Goal: Transaction & Acquisition: Purchase product/service

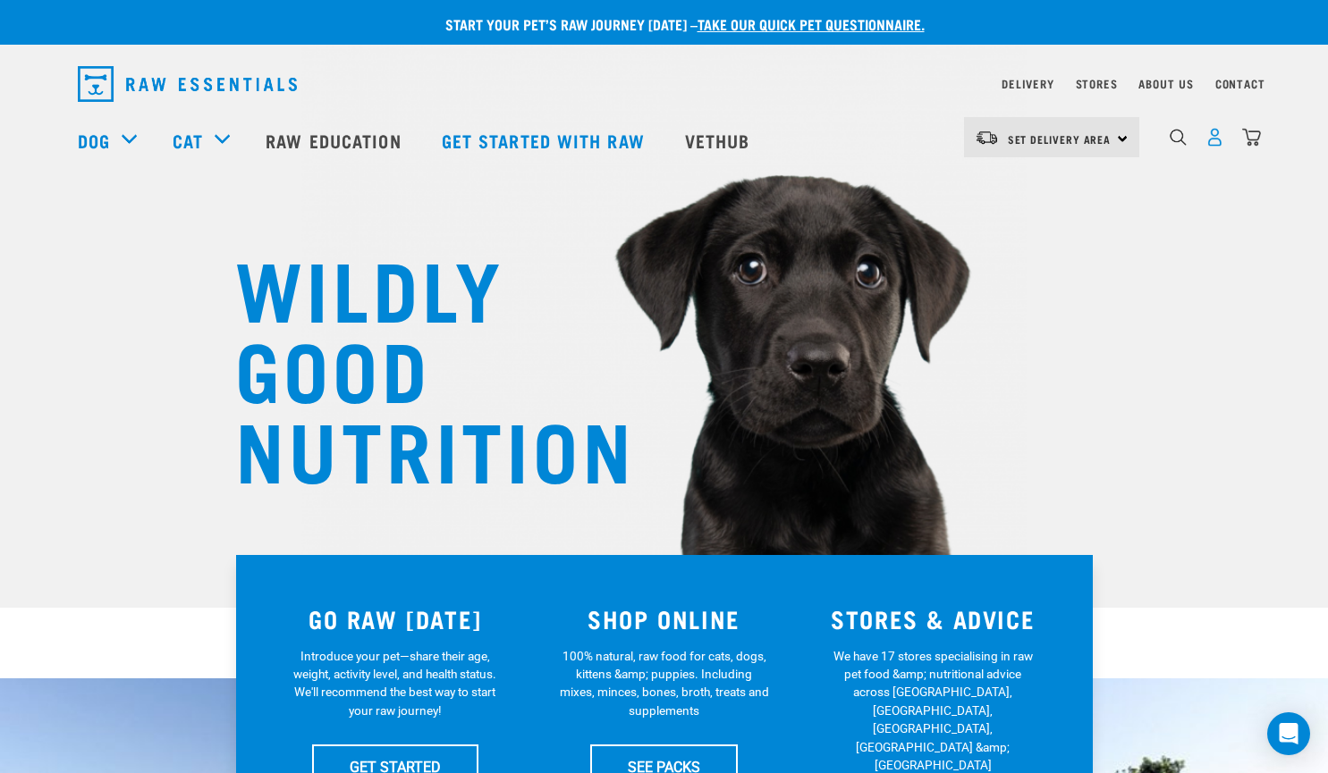
click at [1217, 138] on img "dropdown navigation" at bounding box center [1214, 137] width 19 height 19
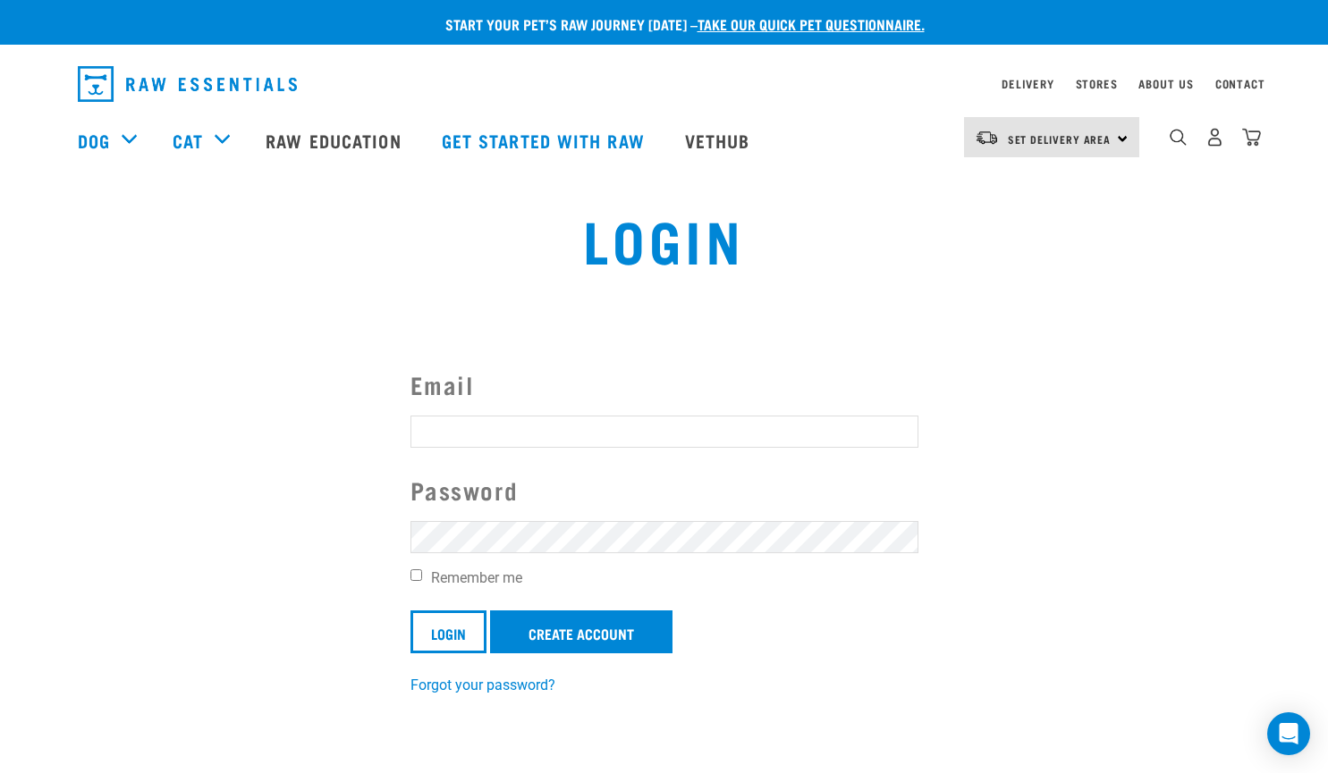
type input "[PERSON_NAME][EMAIL_ADDRESS][DOMAIN_NAME]"
click at [413, 577] on input "Remember me" at bounding box center [416, 576] width 12 height 12
checkbox input "true"
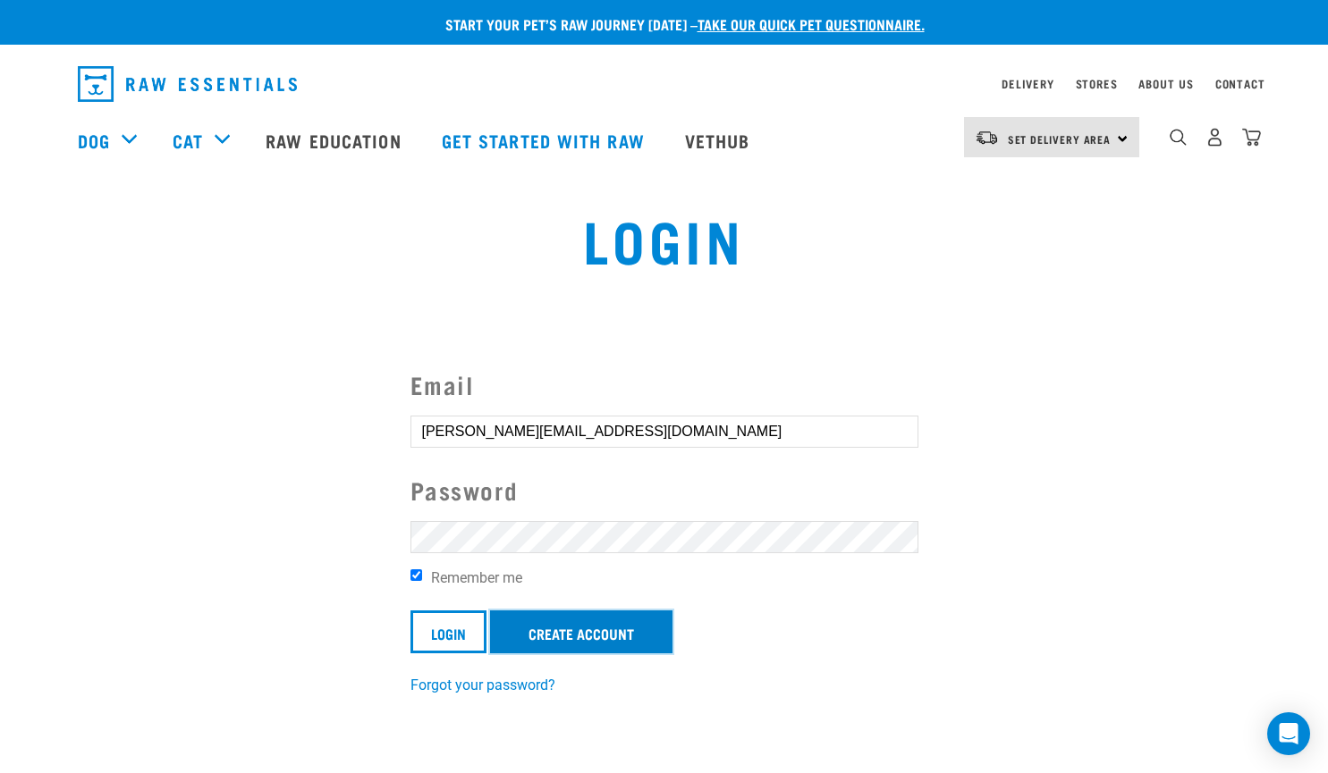
click at [582, 638] on link "Create Account" at bounding box center [581, 632] width 182 height 43
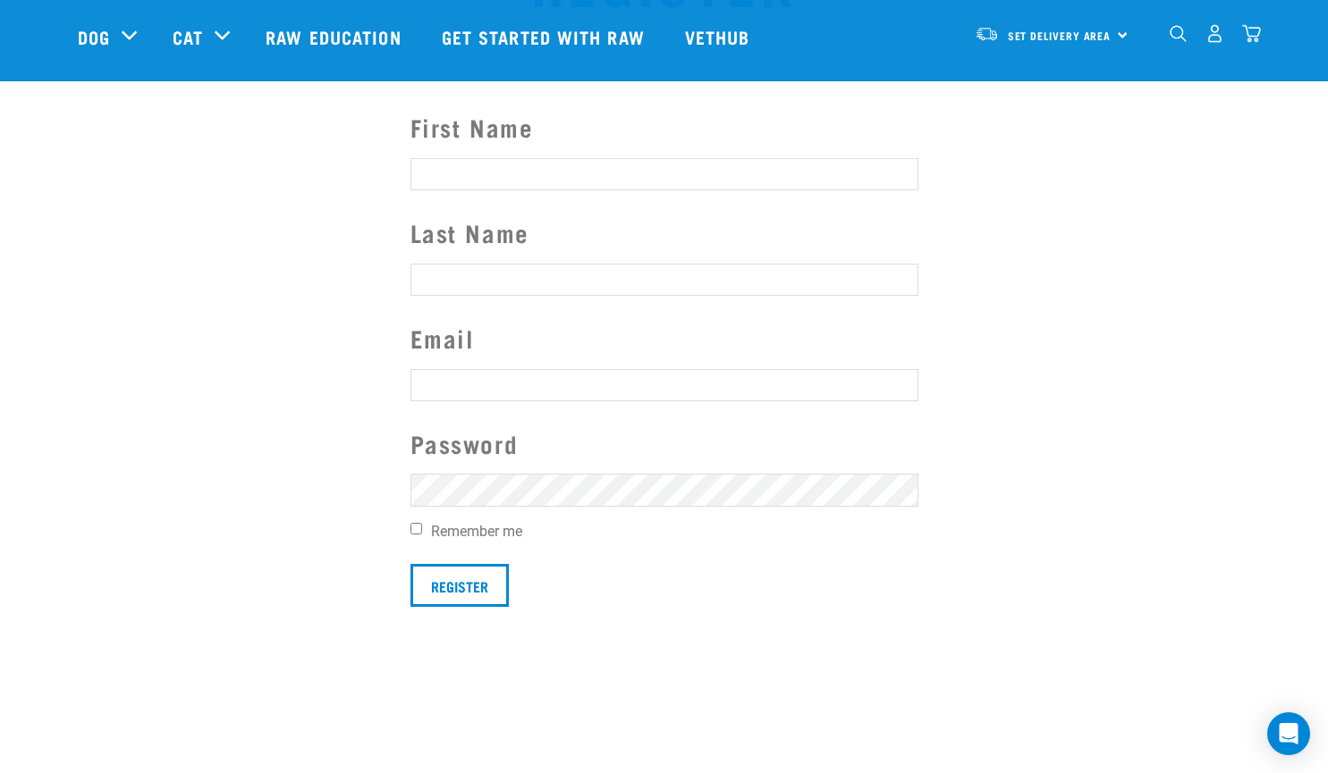
scroll to position [89, 0]
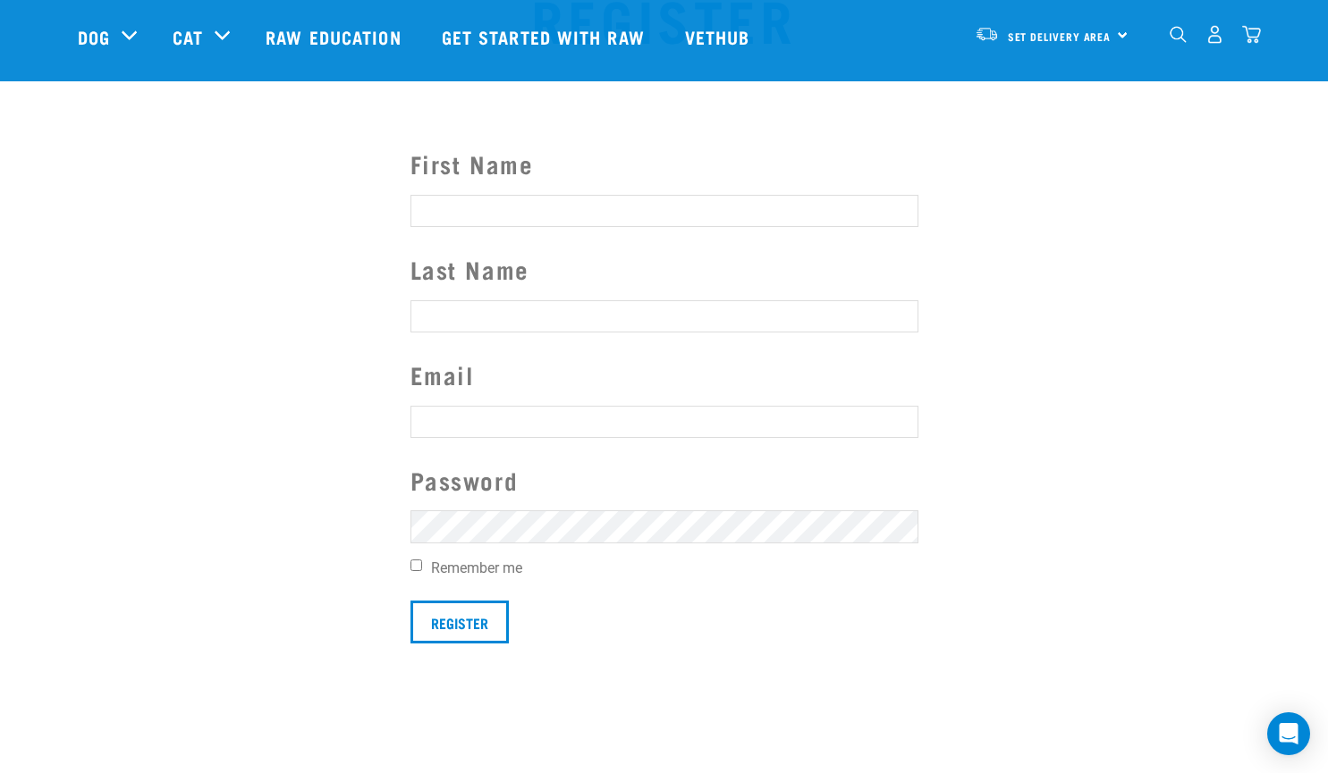
type input "[PERSON_NAME][EMAIL_ADDRESS][DOMAIN_NAME]"
click at [439, 200] on input "First Name" at bounding box center [664, 211] width 508 height 32
type input "Tony"
type input "Williams"
click at [415, 566] on input "Remember me" at bounding box center [416, 566] width 12 height 12
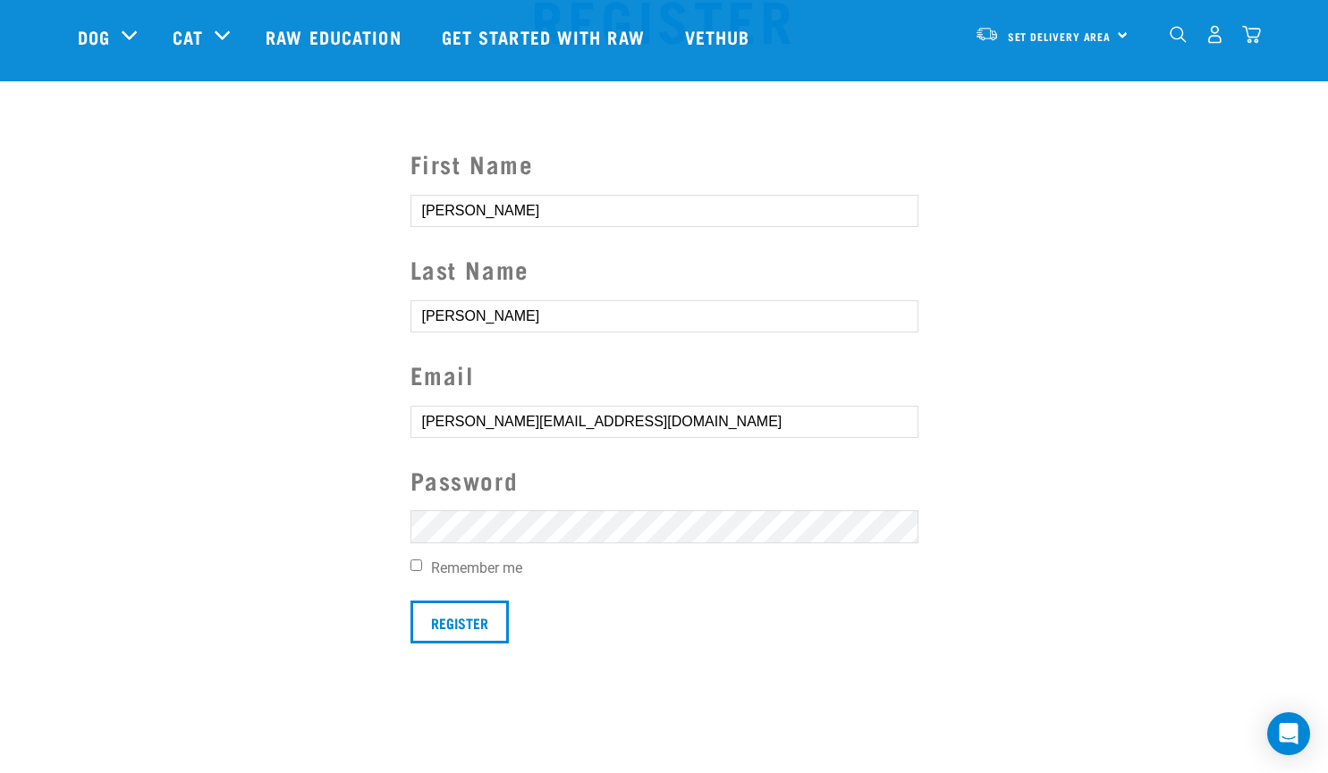
checkbox input "true"
click at [455, 624] on input "Register" at bounding box center [459, 622] width 98 height 43
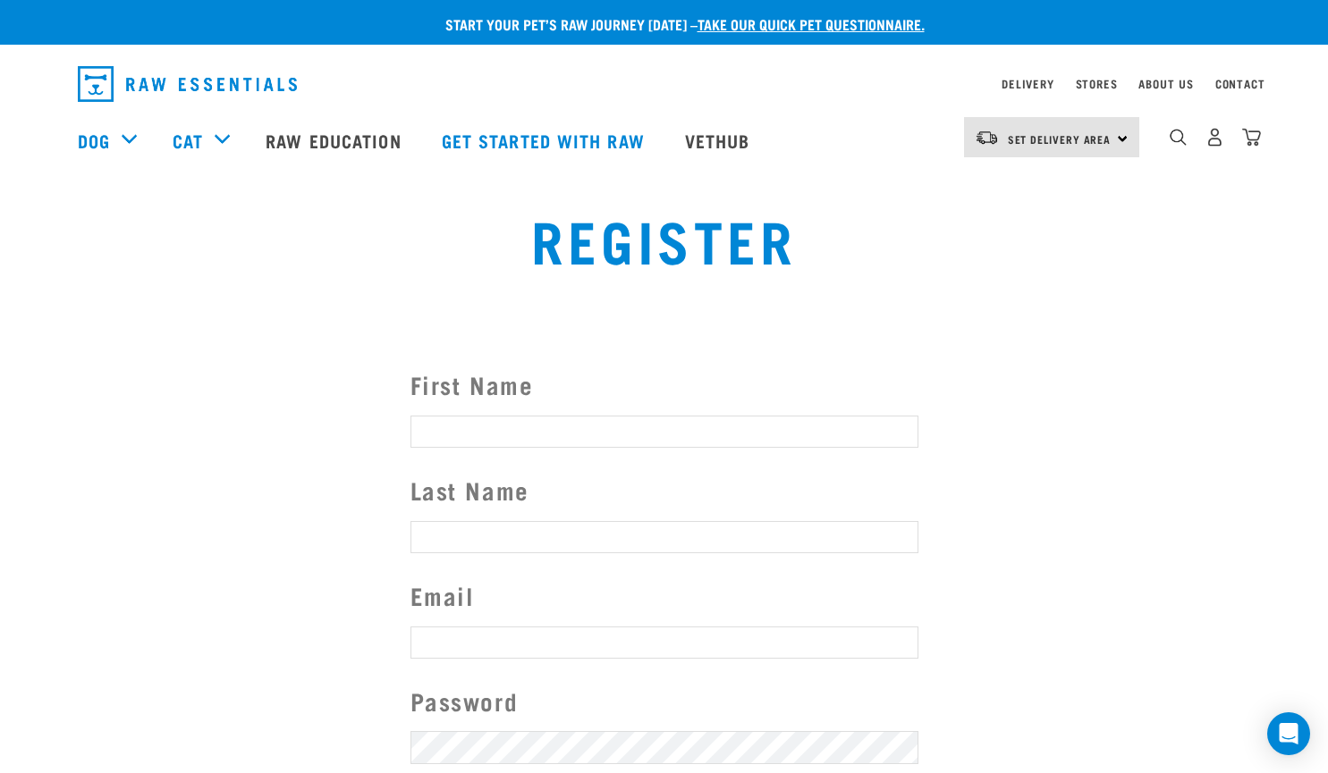
type input "[PERSON_NAME][EMAIL_ADDRESS][DOMAIN_NAME]"
click at [34, 364] on button "delete" at bounding box center [25, 355] width 18 height 18
click at [1043, 427] on section "First Name Last Name Email Tony@williamsgroup.co.nz Password Remember me Regist…" at bounding box center [664, 614] width 1328 height 587
click at [1248, 142] on img "dropdown navigation" at bounding box center [1251, 137] width 19 height 19
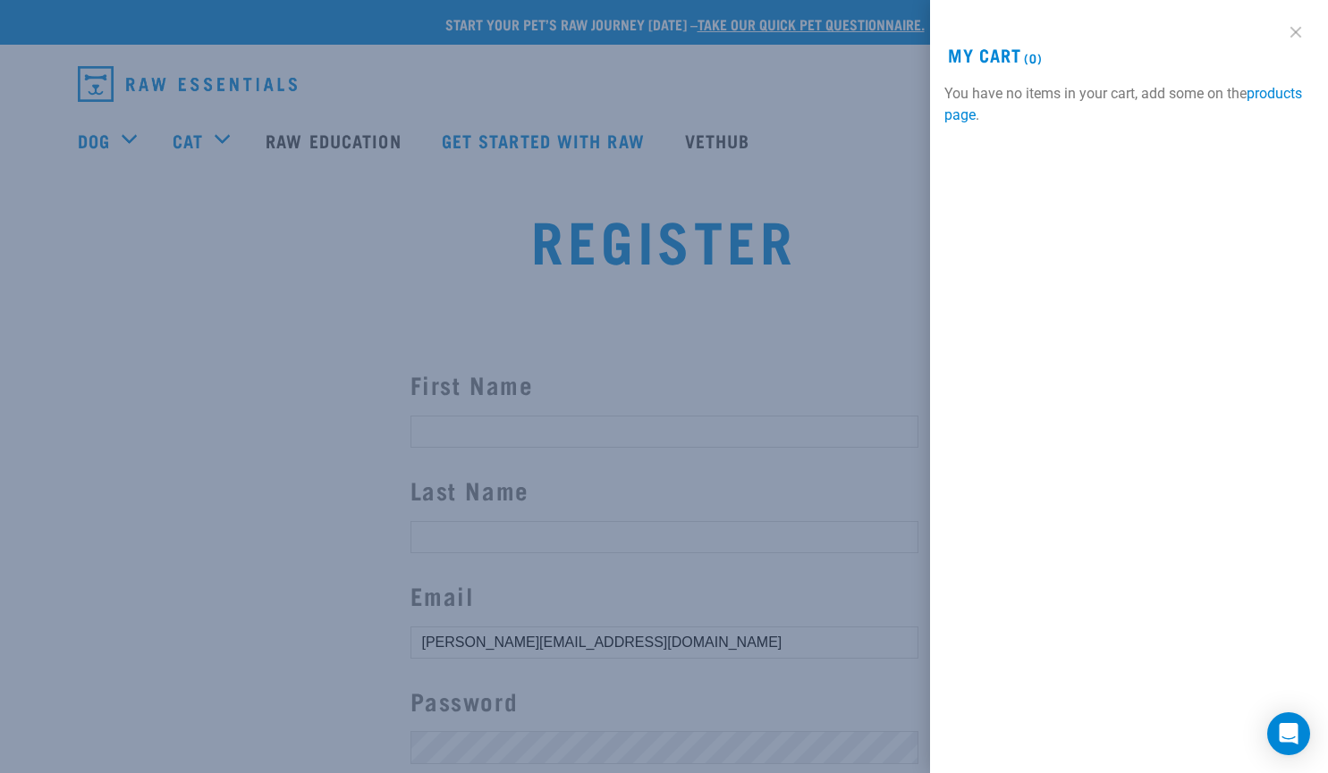
click at [1294, 30] on link at bounding box center [1295, 32] width 29 height 29
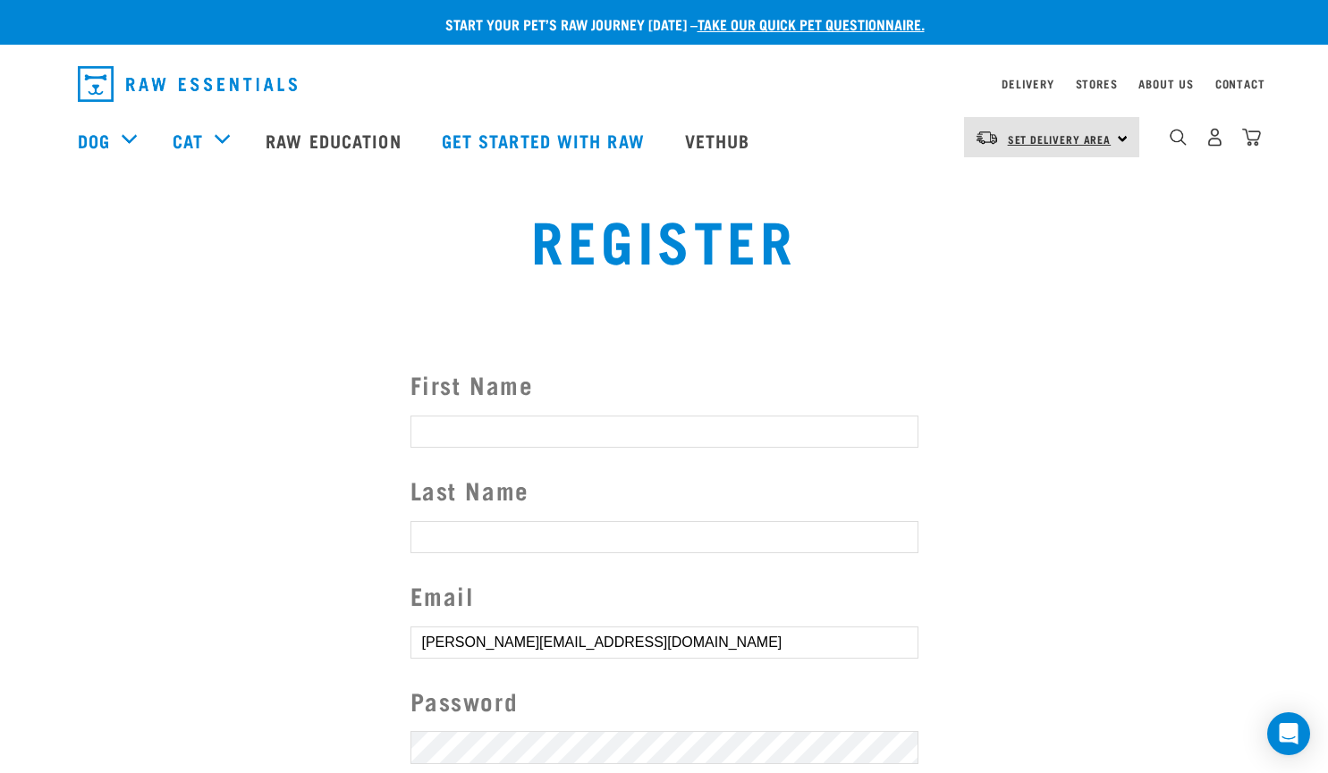
click at [1102, 139] on span "Set Delivery Area" at bounding box center [1060, 139] width 104 height 6
click at [1020, 225] on link "[GEOGRAPHIC_DATA]" at bounding box center [1050, 226] width 172 height 39
type input "[PERSON_NAME][EMAIL_ADDRESS][DOMAIN_NAME]"
click at [34, 364] on button "delete" at bounding box center [25, 355] width 18 height 18
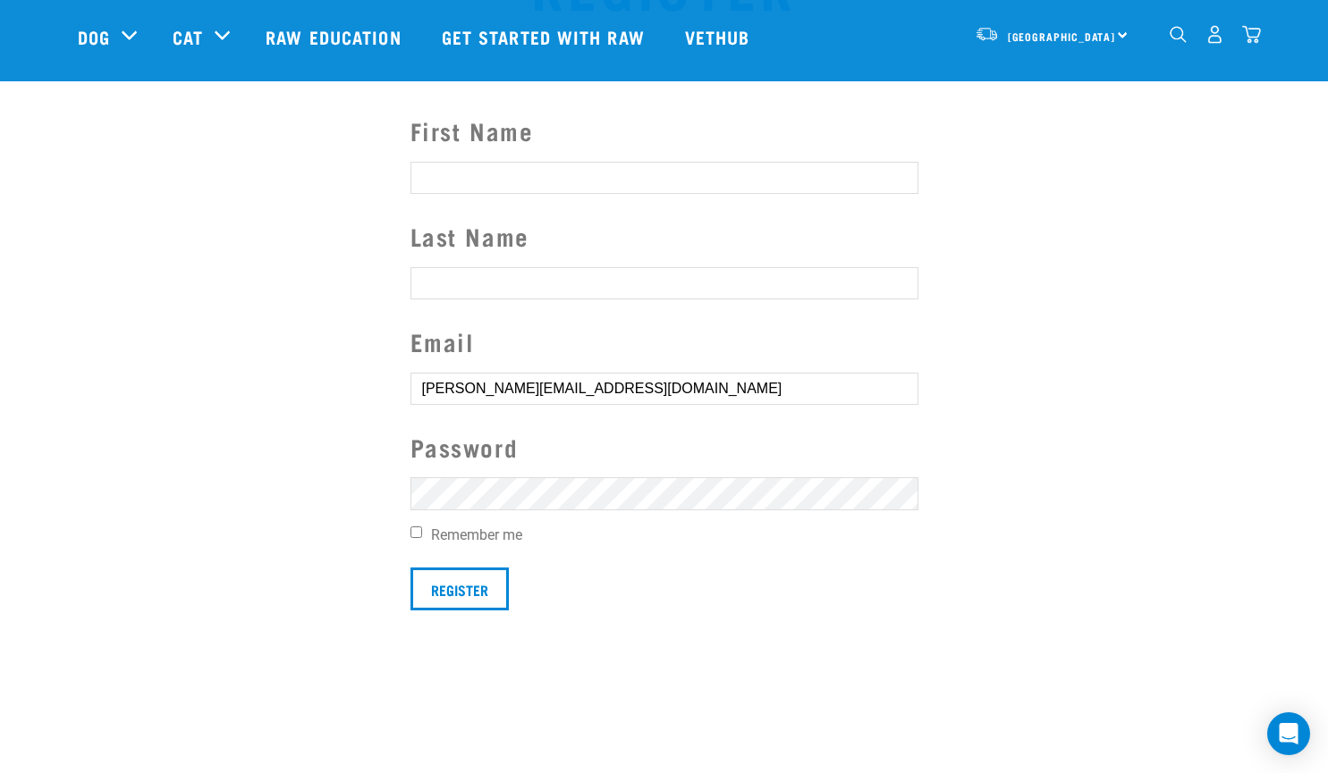
scroll to position [89, 0]
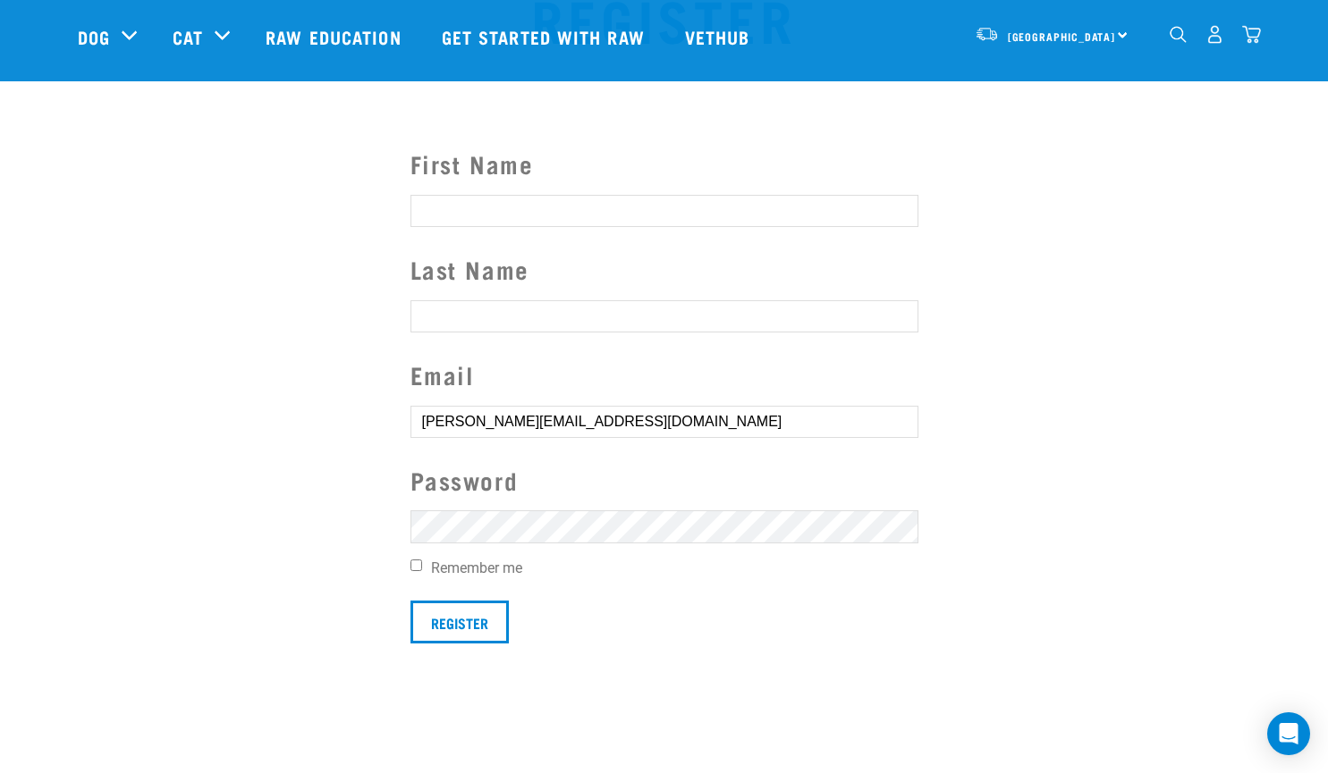
click at [417, 566] on input "Remember me" at bounding box center [416, 566] width 12 height 12
checkbox input "true"
click at [458, 621] on input "Register" at bounding box center [459, 622] width 98 height 43
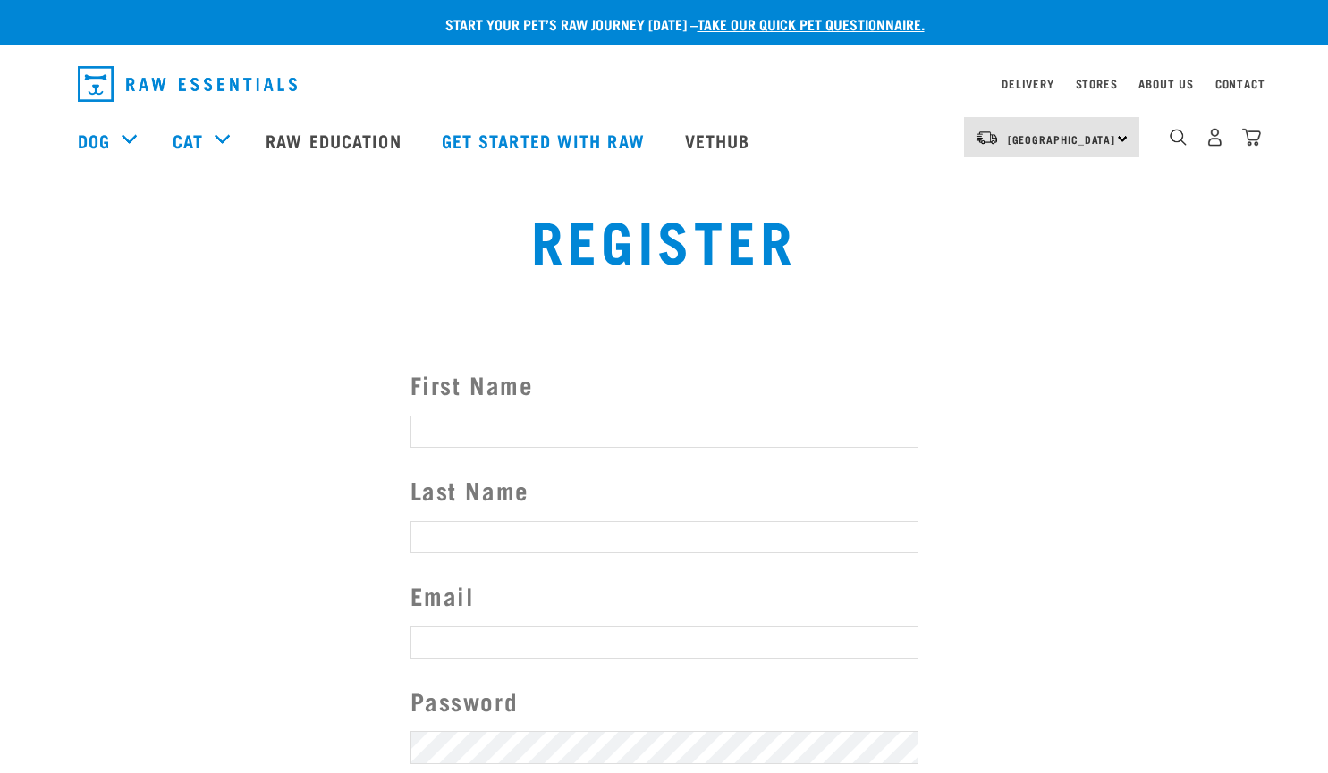
type input "[PERSON_NAME][EMAIL_ADDRESS][DOMAIN_NAME]"
click at [34, 364] on button "delete" at bounding box center [25, 355] width 18 height 18
click at [1028, 87] on link "Delivery" at bounding box center [1027, 83] width 52 height 6
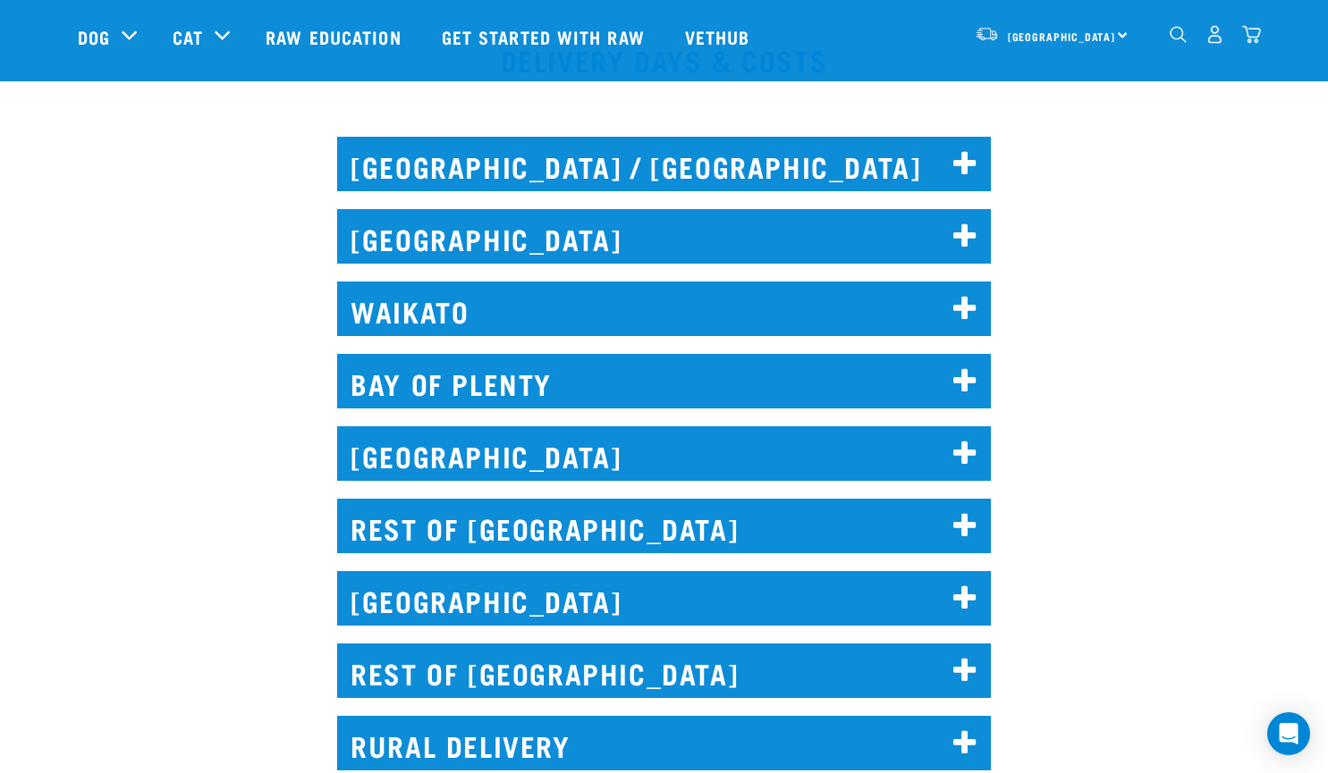
scroll to position [983, 0]
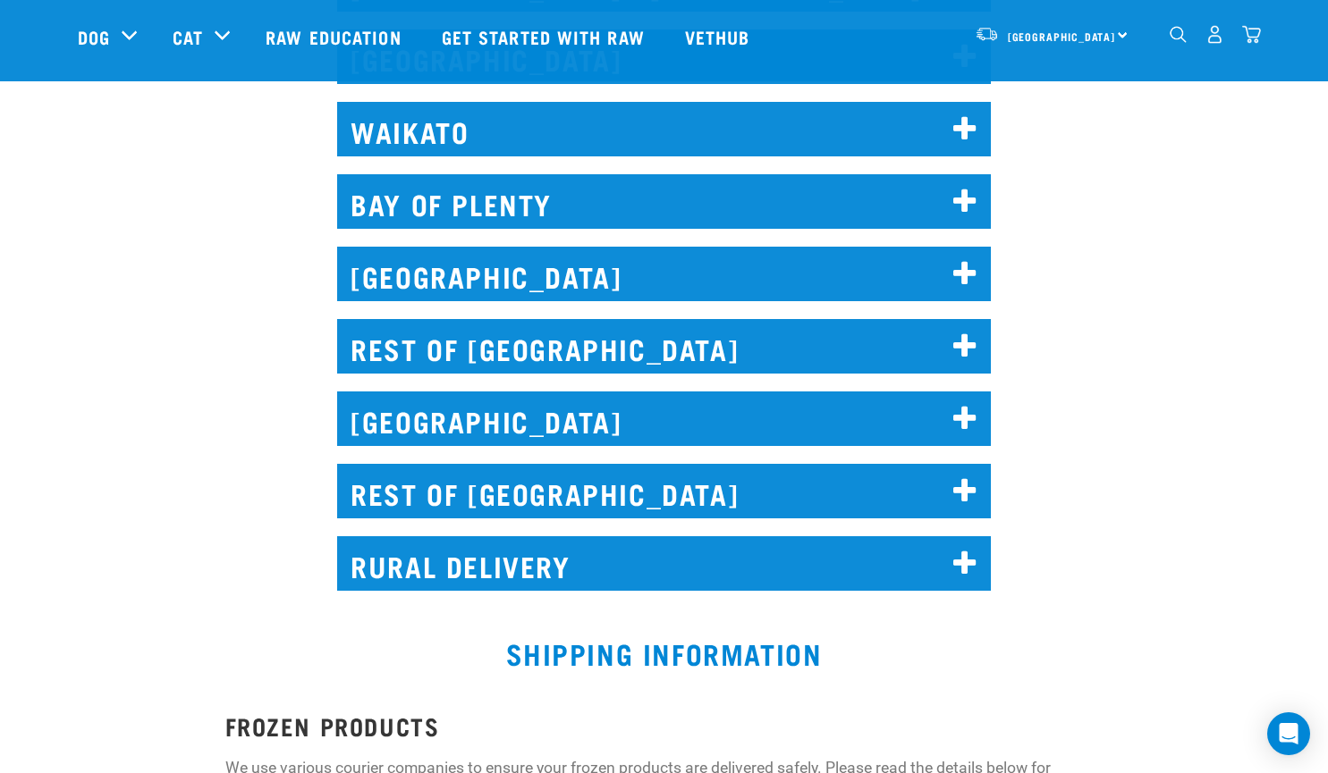
click at [538, 490] on h2 "REST OF SOUTH ISLAND" at bounding box center [664, 491] width 654 height 55
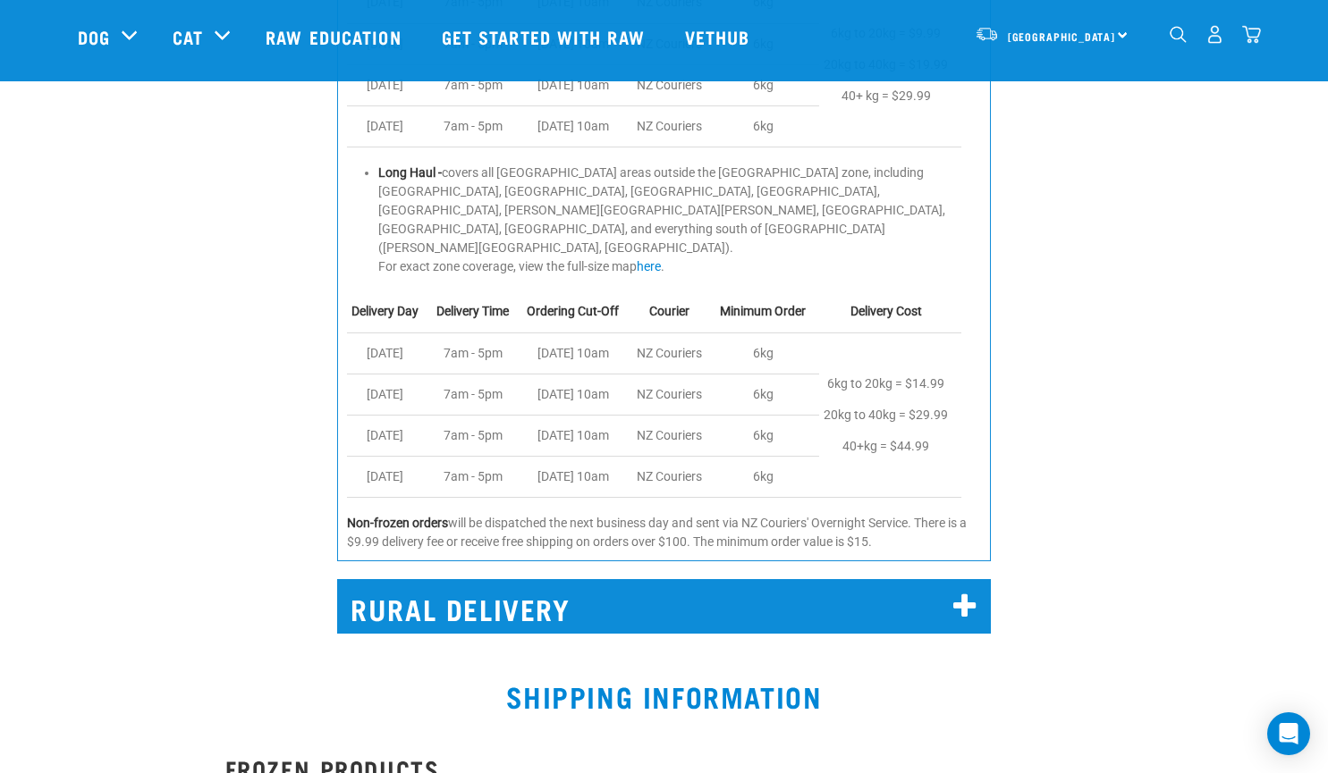
scroll to position [1878, 0]
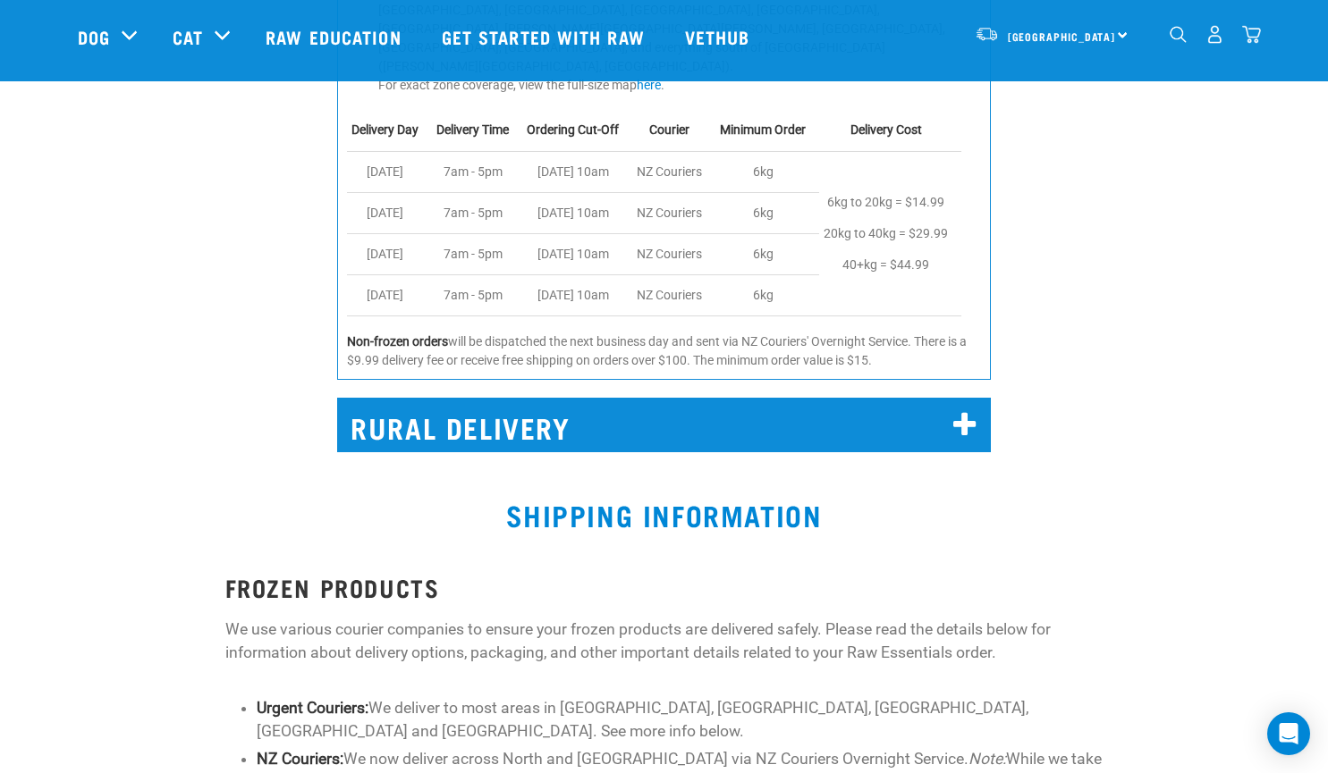
click at [1181, 34] on img "dropdown navigation" at bounding box center [1177, 34] width 17 height 17
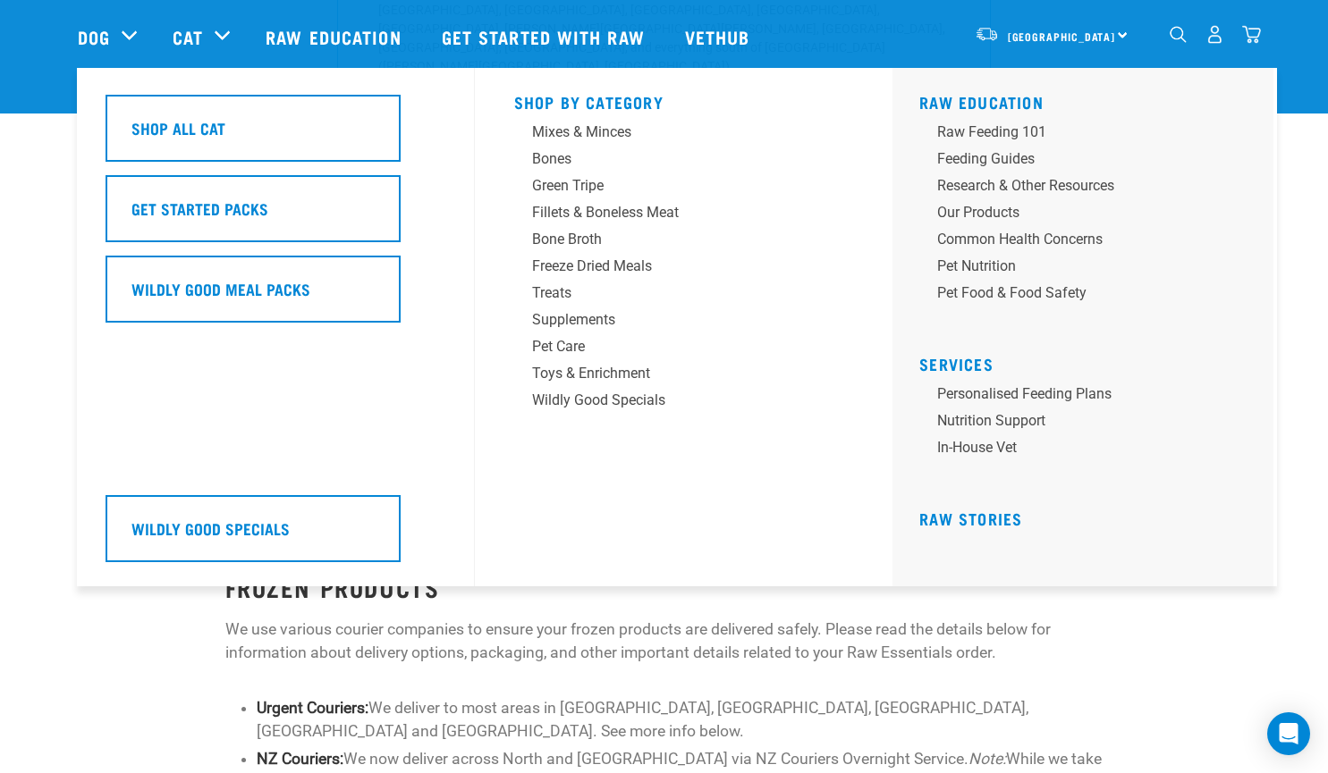
click at [181, 68] on div "Shop All Cat Get Started Packs Wildly Good Meal Packs Wildly Good Specials" at bounding box center [285, 327] width 380 height 519
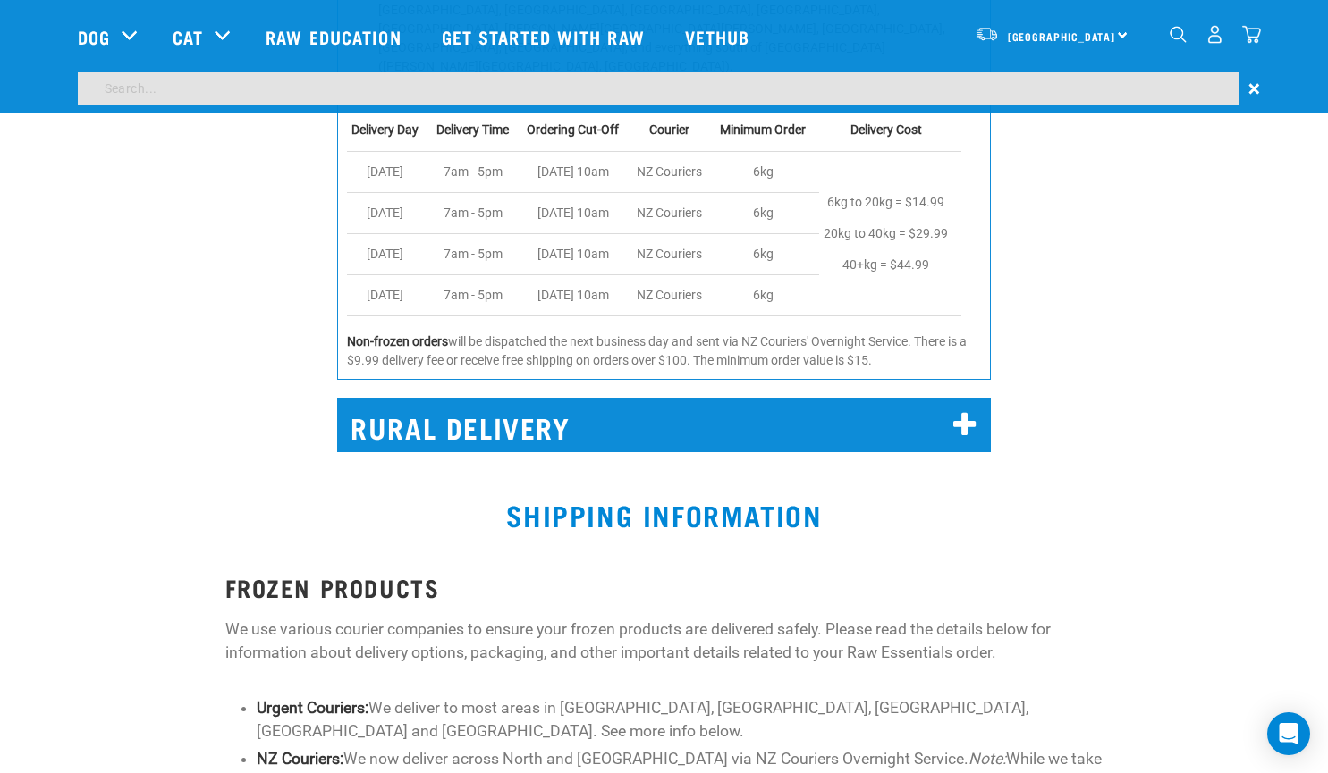
click at [1181, 36] on img "dropdown navigation" at bounding box center [1177, 34] width 17 height 17
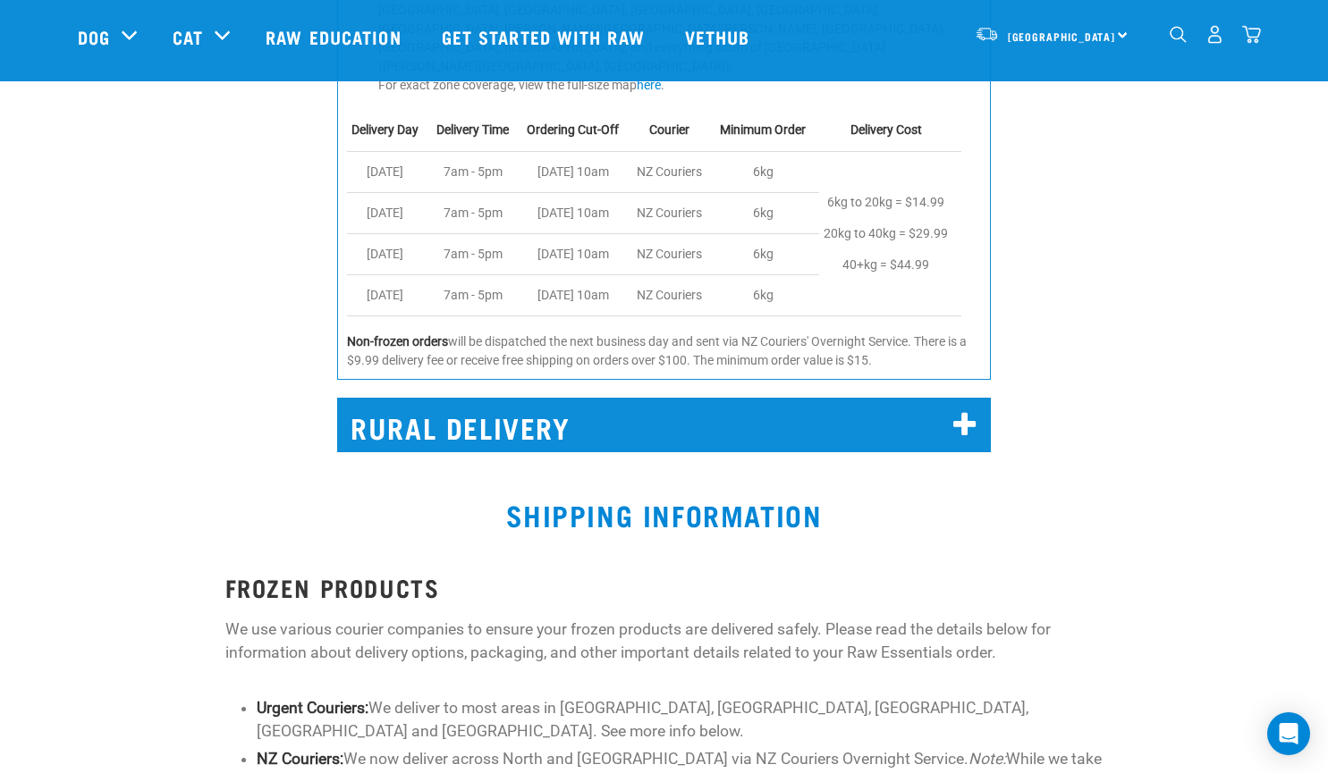
click at [1177, 39] on img "dropdown navigation" at bounding box center [1177, 34] width 17 height 17
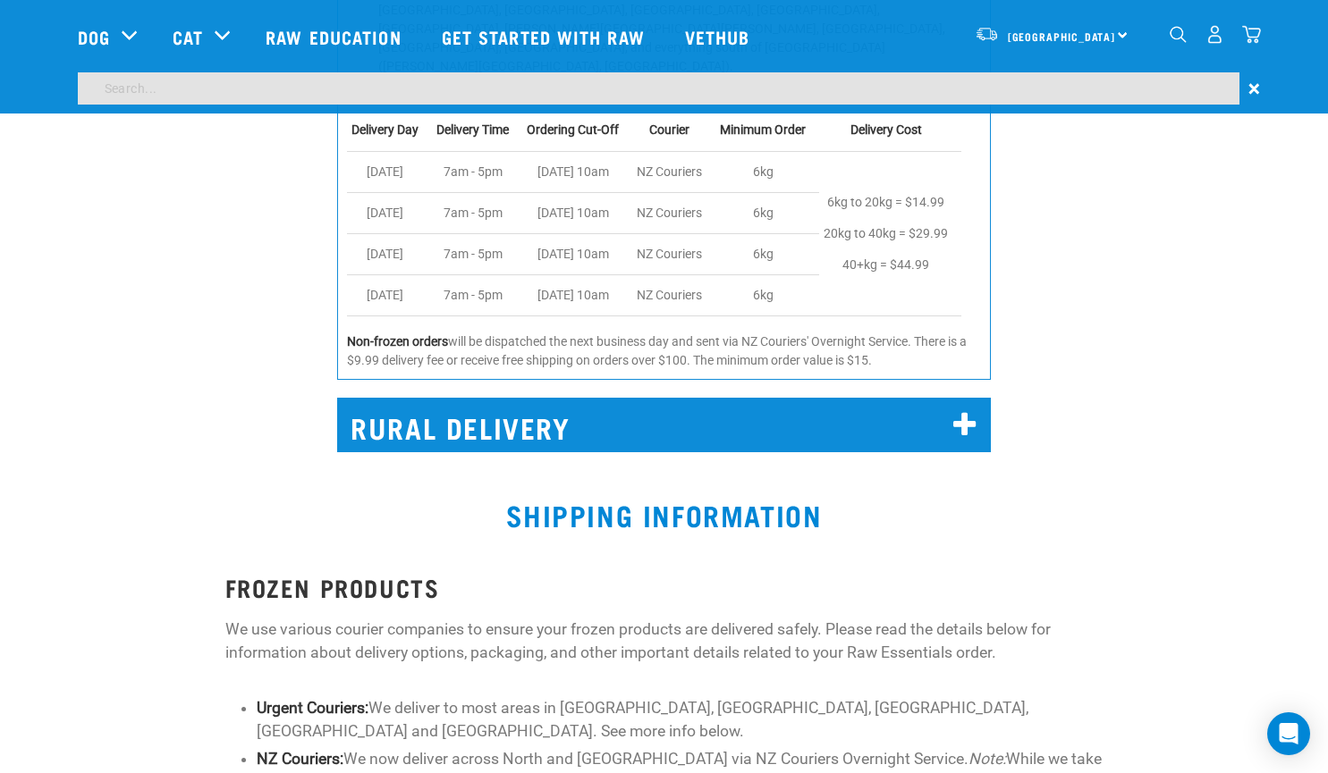
scroll to position [1824, 0]
click at [146, 81] on input "search" at bounding box center [658, 88] width 1161 height 32
type input "previuos orders"
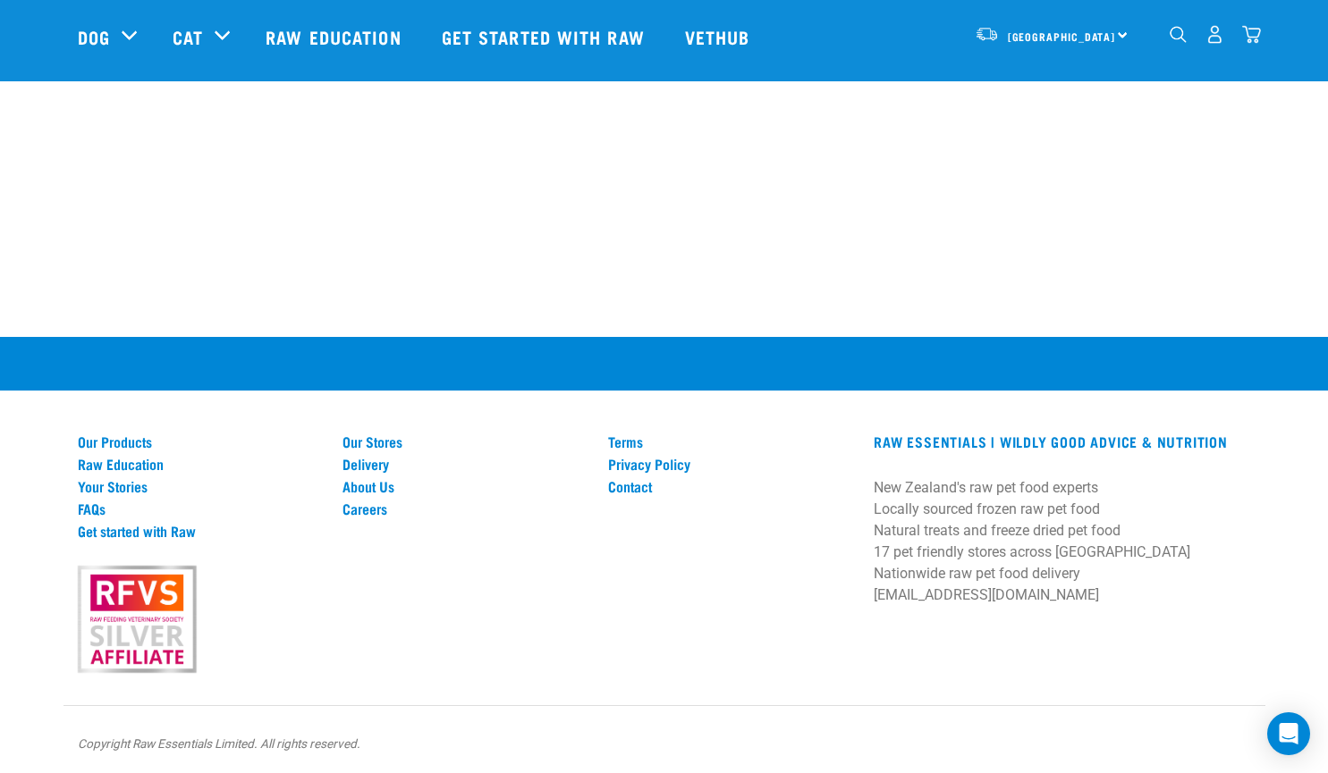
scroll to position [453, 0]
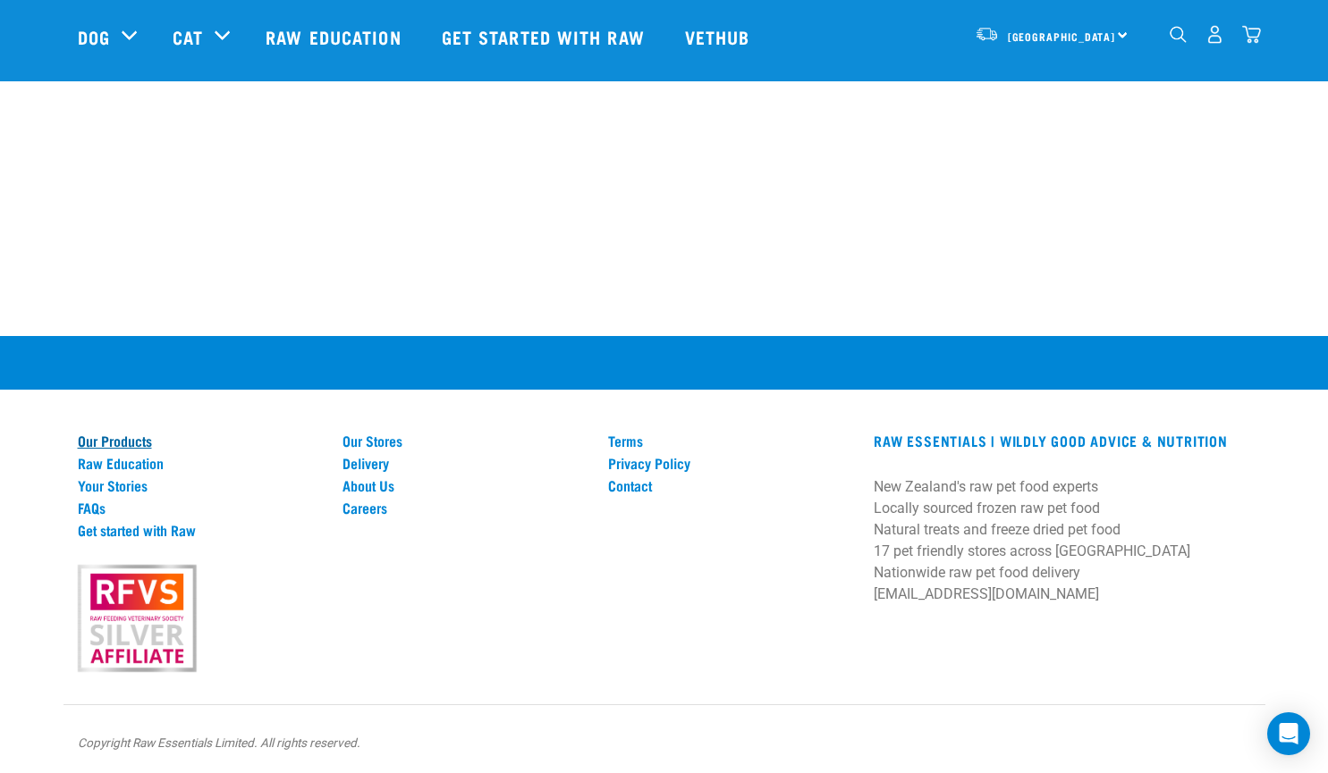
click at [111, 442] on link "Our Products" at bounding box center [200, 441] width 244 height 16
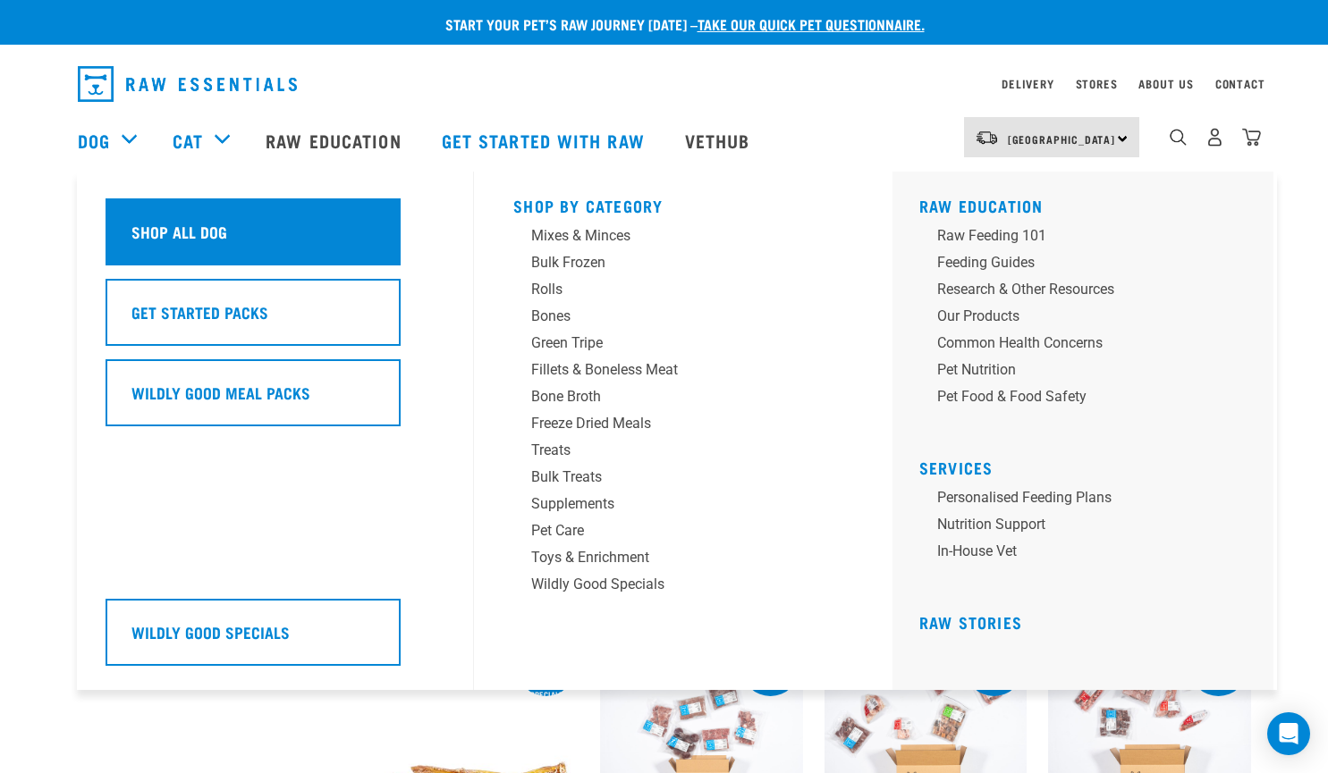
click at [184, 224] on h5 "Shop All Dog" at bounding box center [179, 231] width 96 height 23
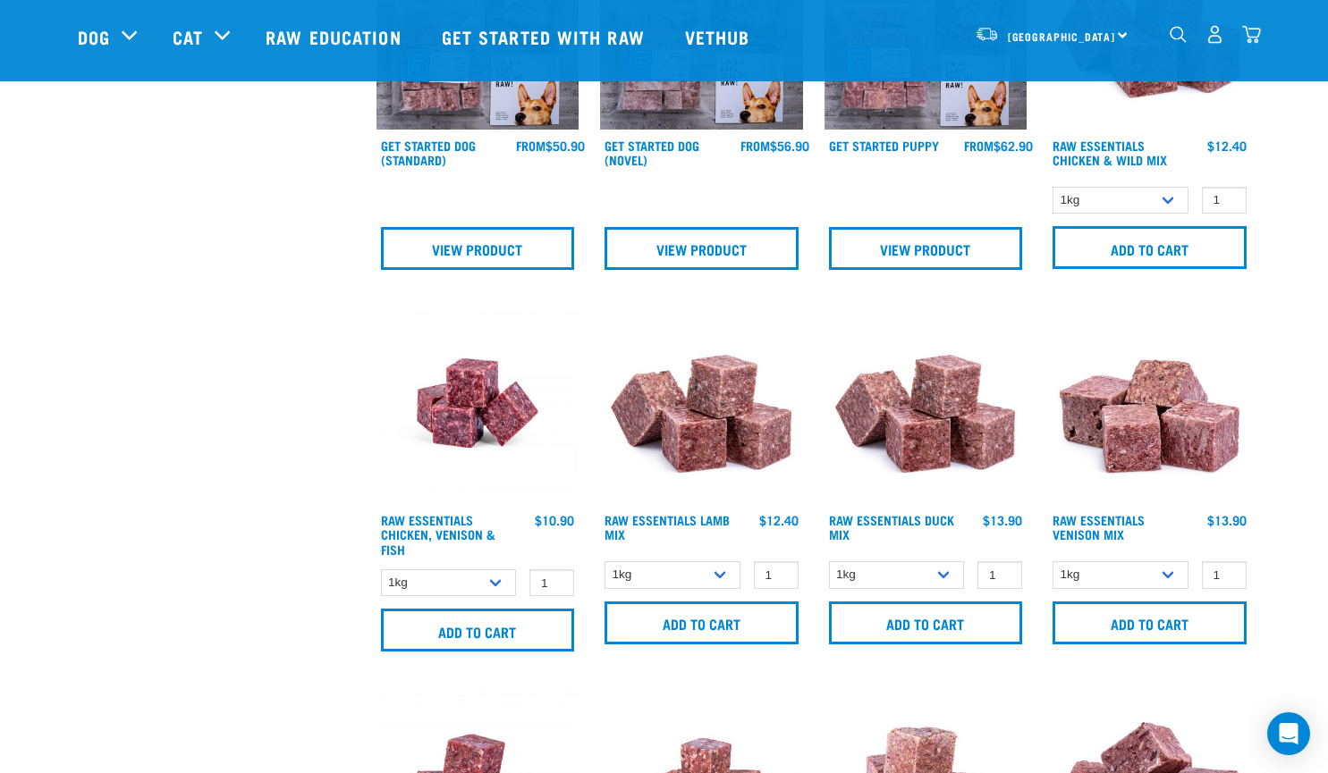
scroll to position [983, 0]
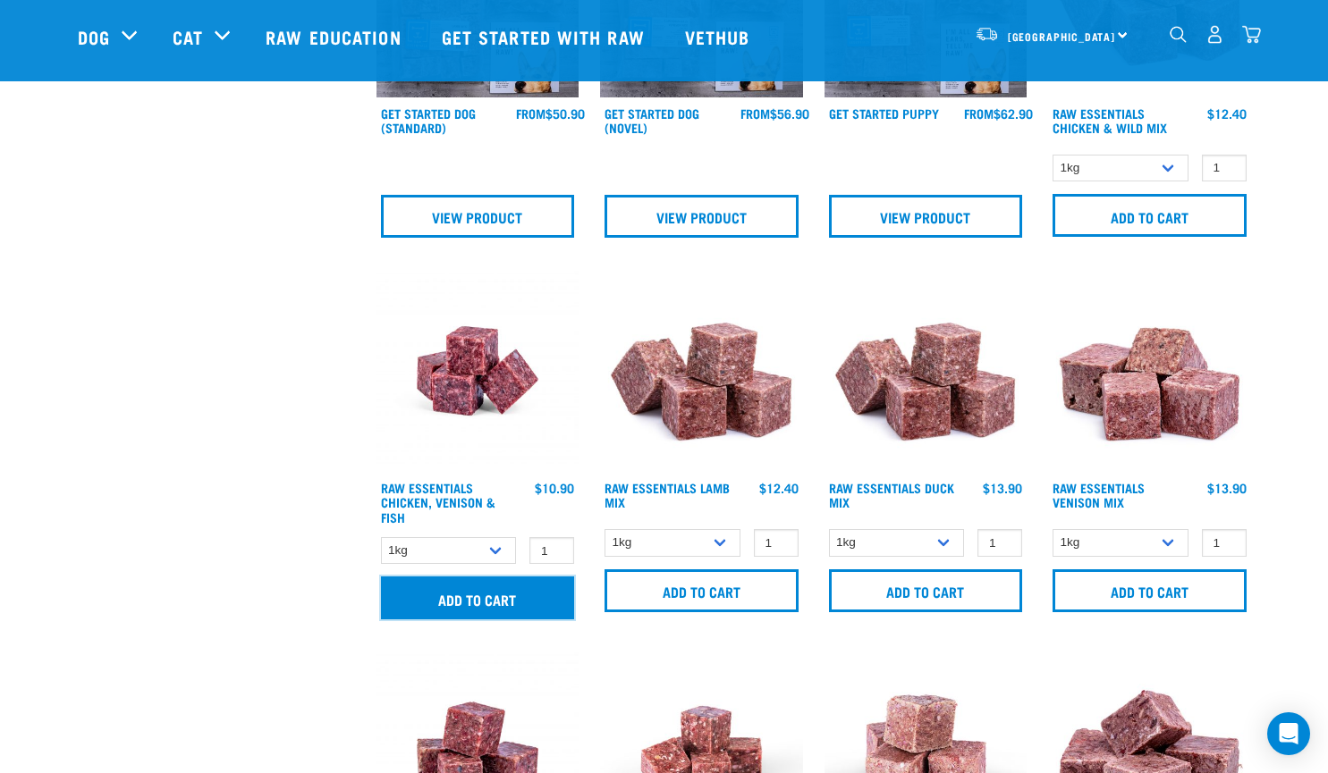
click at [474, 600] on input "Add to cart" at bounding box center [478, 598] width 194 height 43
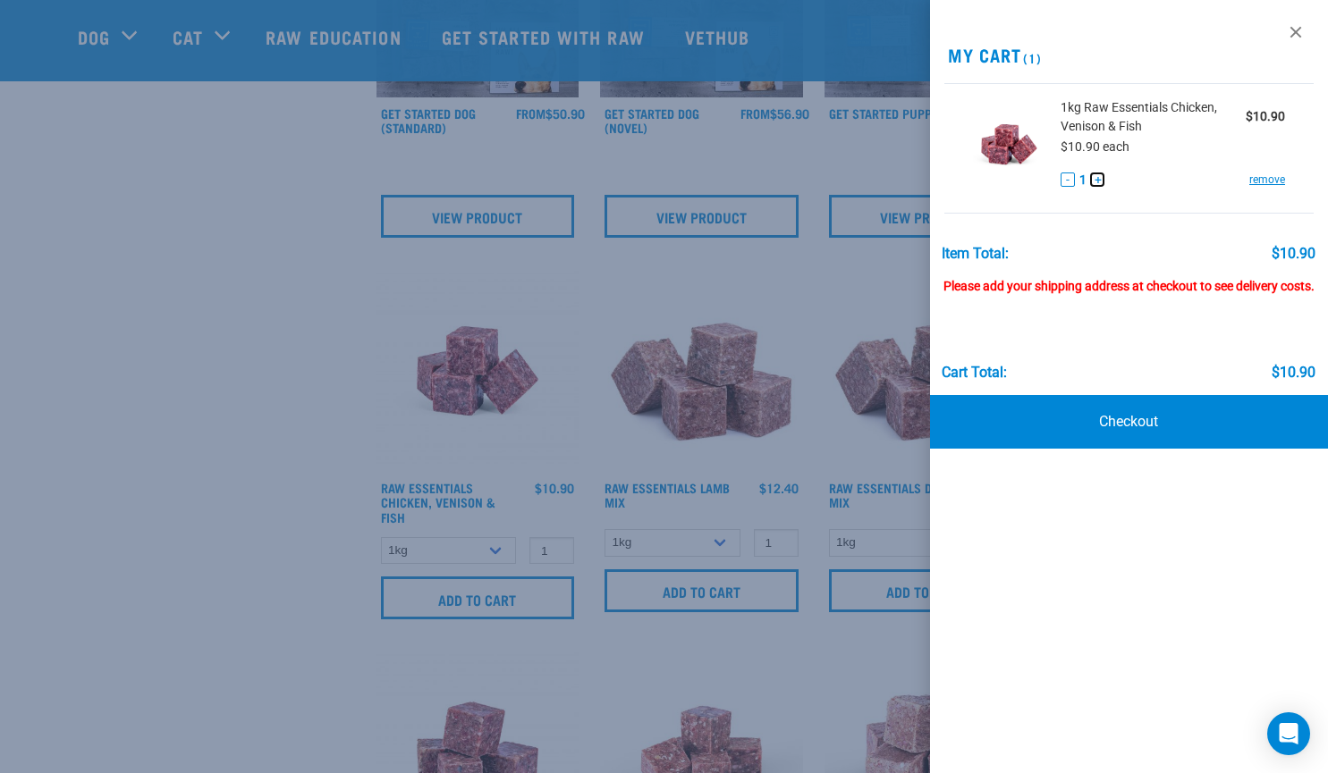
click at [1099, 180] on button "+" at bounding box center [1097, 180] width 14 height 14
click at [732, 592] on div at bounding box center [664, 386] width 1328 height 773
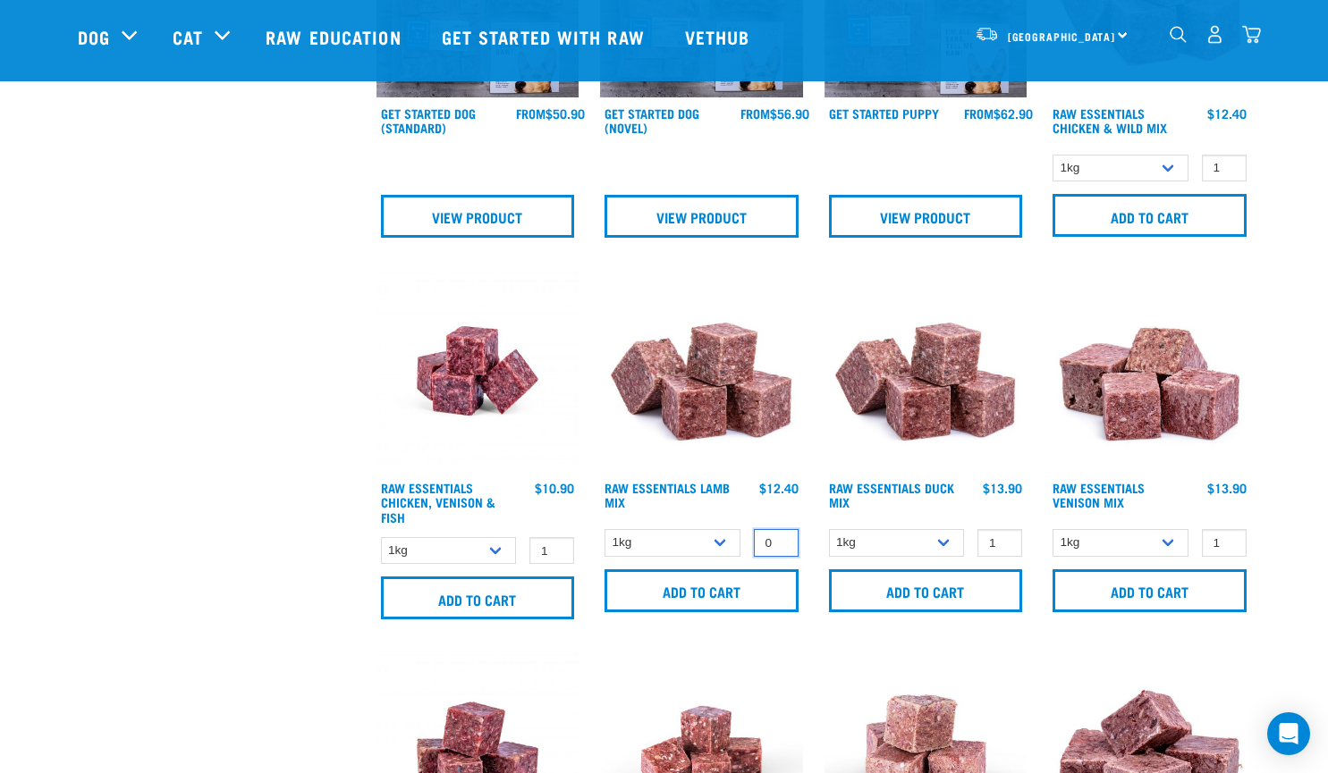
click at [779, 547] on input "0" at bounding box center [776, 543] width 45 height 28
click at [783, 538] on input "1" at bounding box center [776, 543] width 45 height 28
type input "2"
click at [783, 538] on input "2" at bounding box center [776, 543] width 45 height 28
click at [723, 589] on input "Add to cart" at bounding box center [701, 591] width 194 height 43
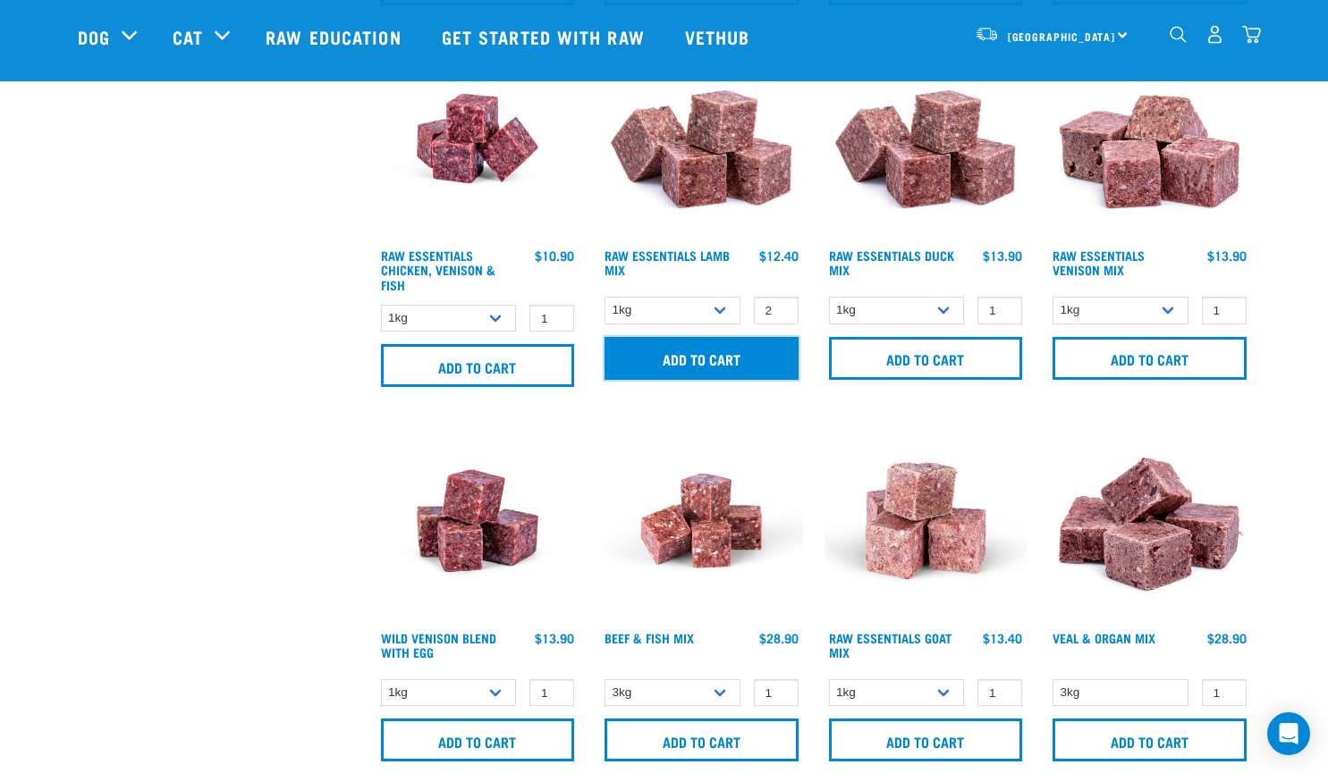
scroll to position [1252, 0]
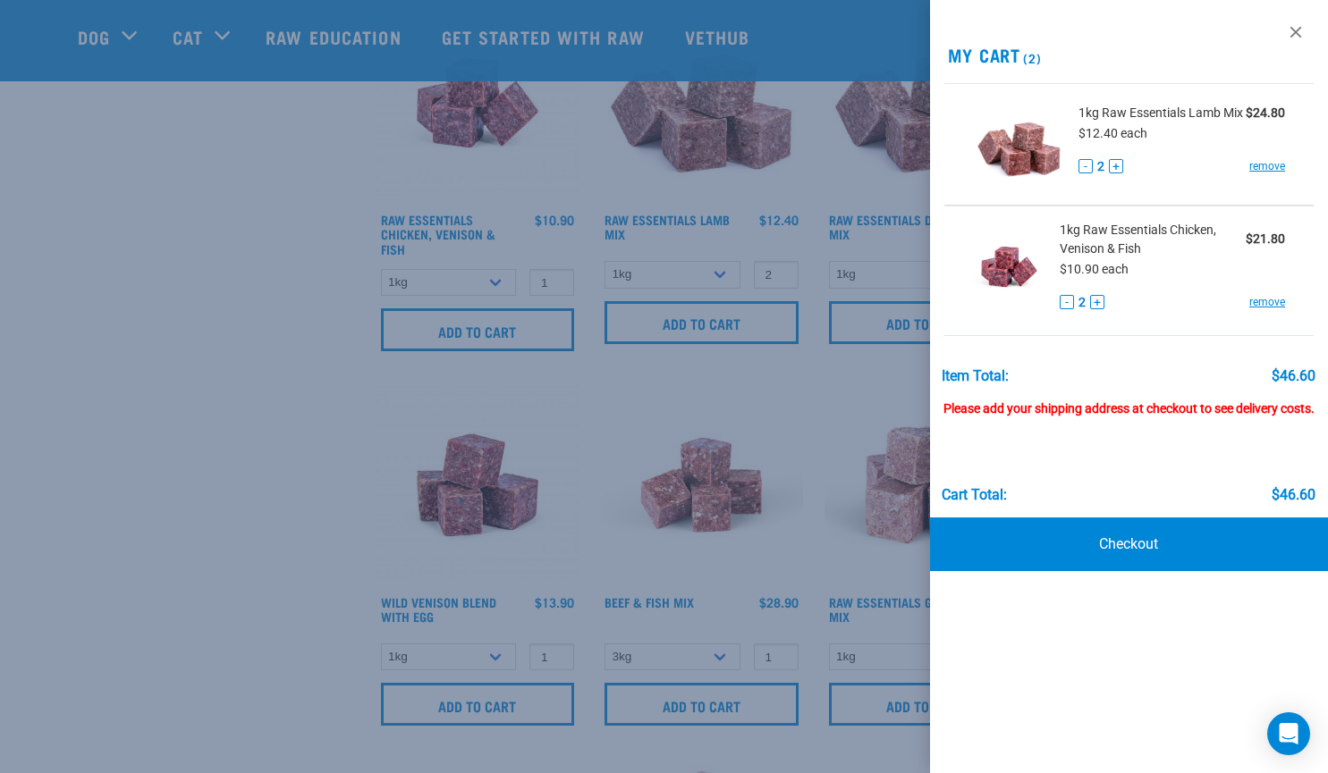
click at [305, 612] on div at bounding box center [664, 386] width 1328 height 773
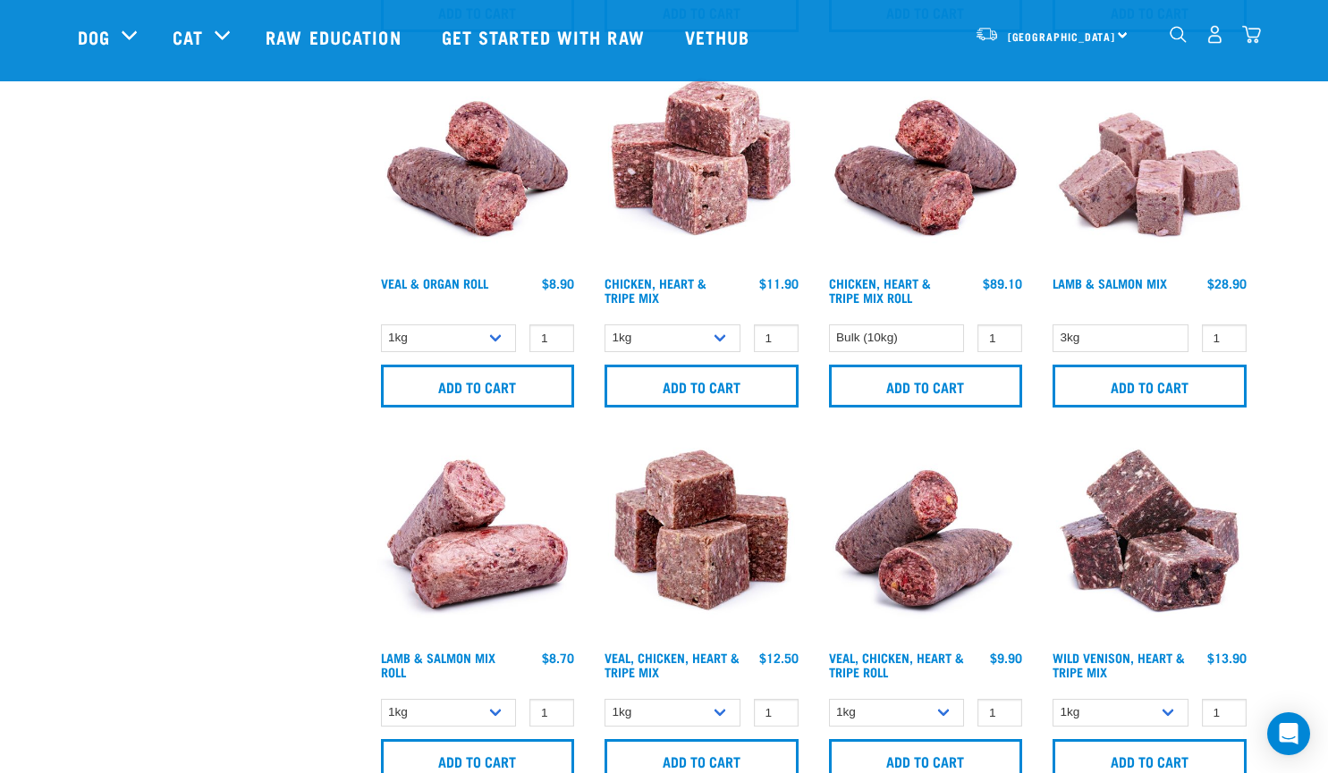
scroll to position [1967, 0]
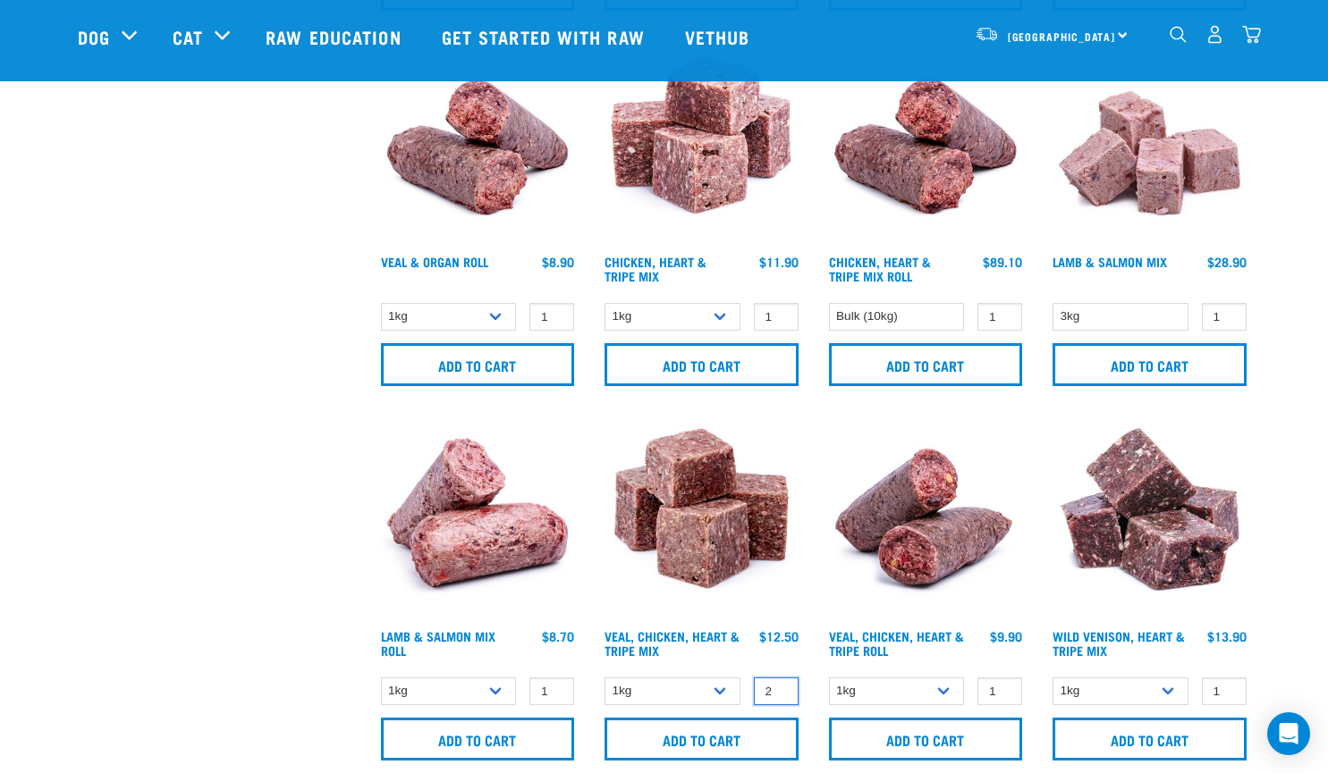
type input "2"
click at [777, 687] on input "2" at bounding box center [776, 692] width 45 height 28
click at [720, 737] on input "Add to cart" at bounding box center [701, 739] width 194 height 43
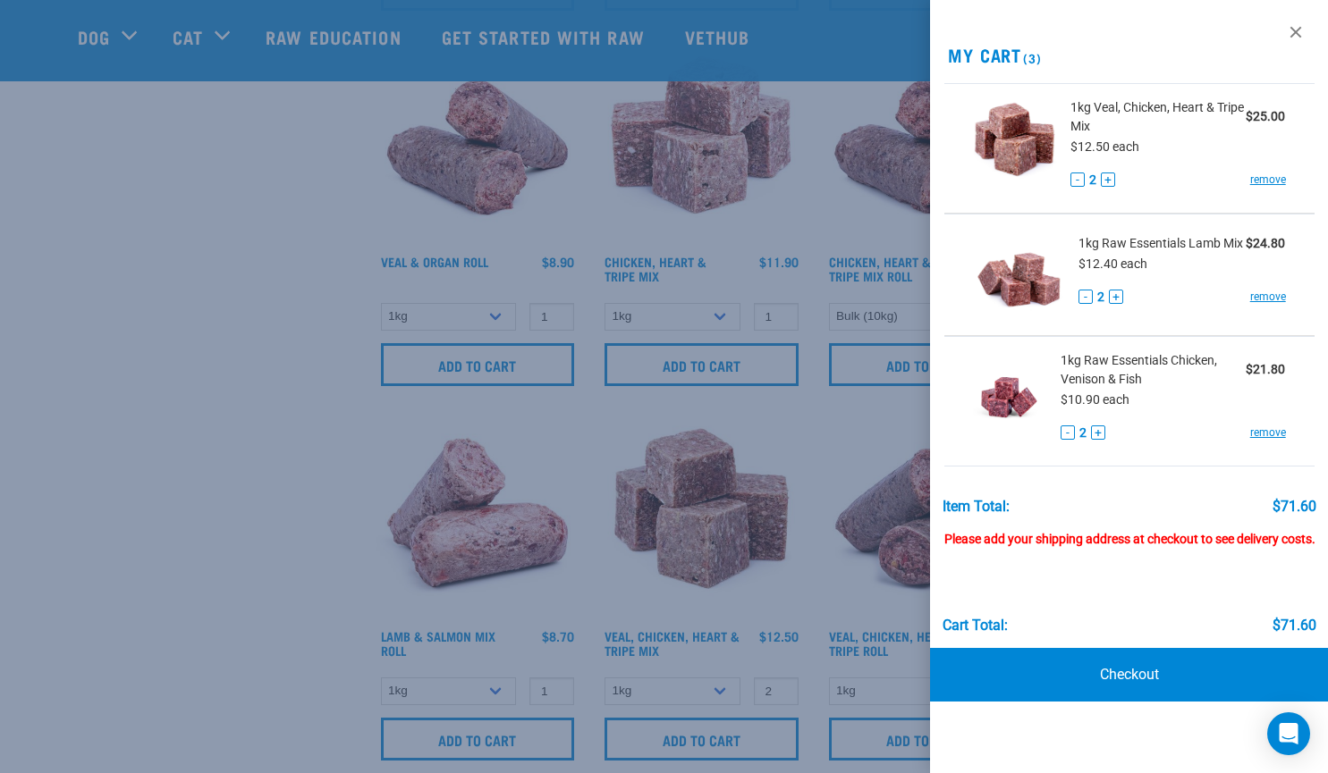
click at [173, 648] on div at bounding box center [664, 386] width 1328 height 773
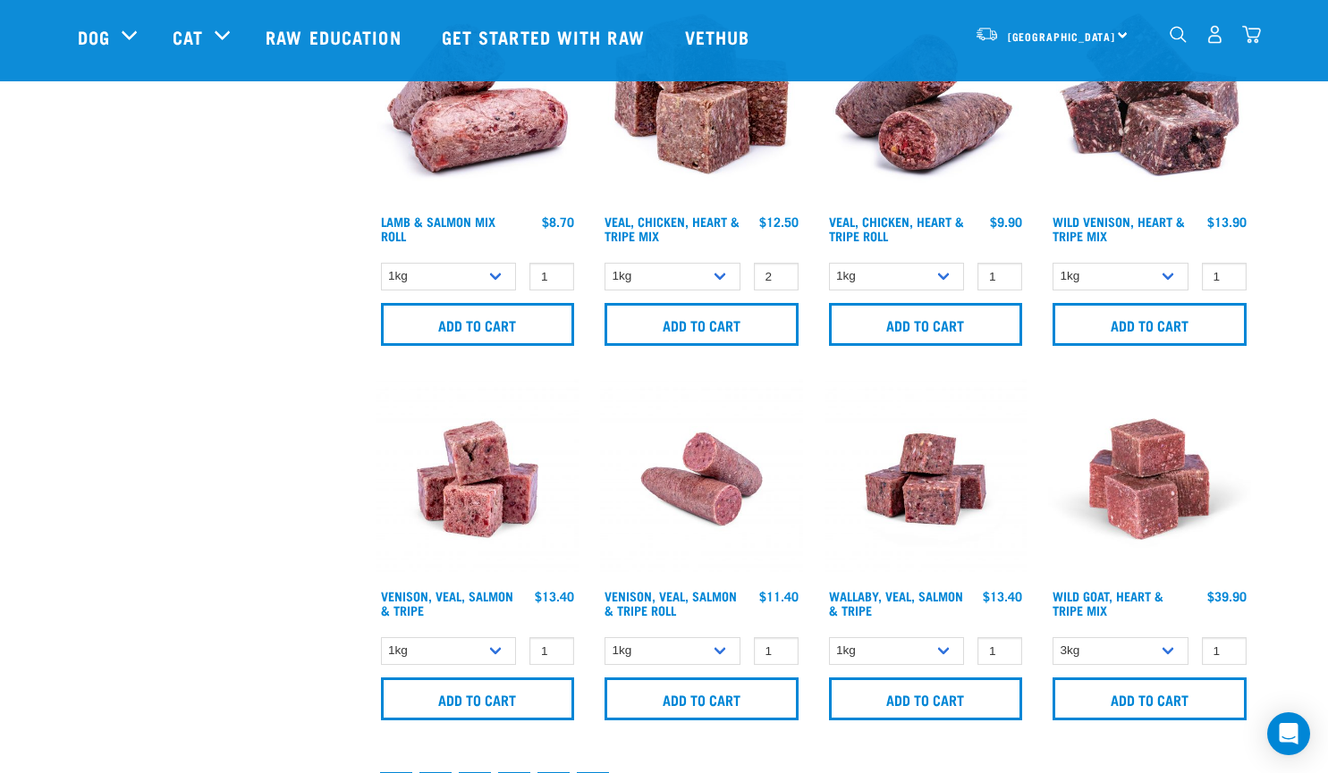
scroll to position [2414, 0]
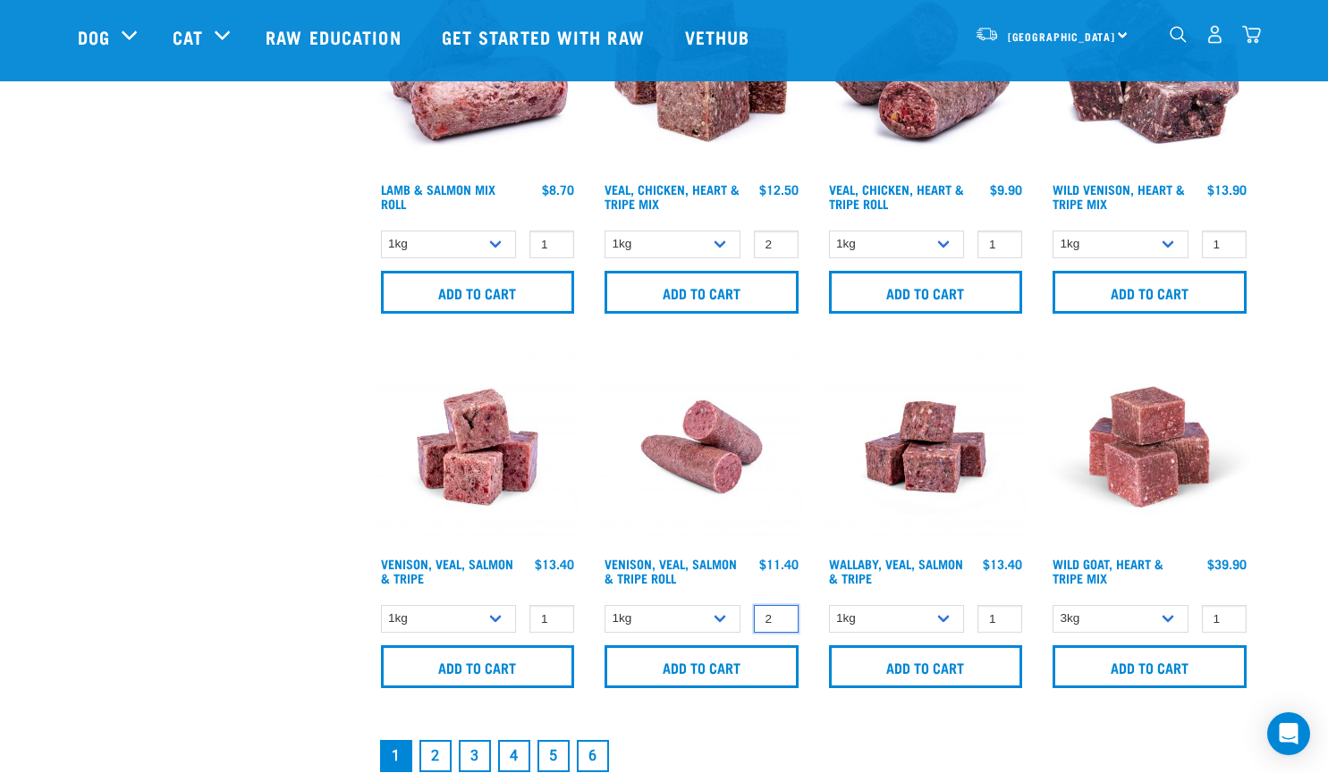
type input "2"
click at [780, 612] on input "2" at bounding box center [776, 619] width 45 height 28
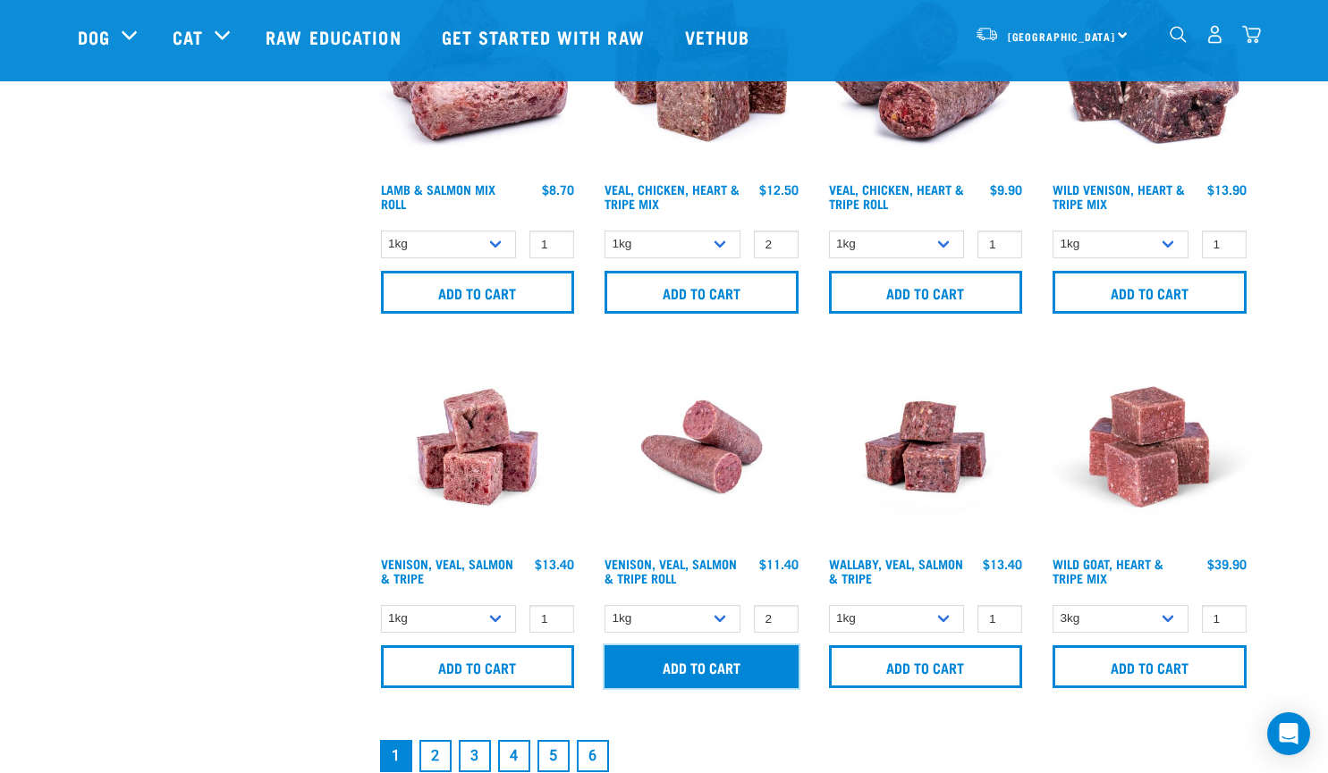
click at [704, 666] on input "Add to cart" at bounding box center [701, 667] width 194 height 43
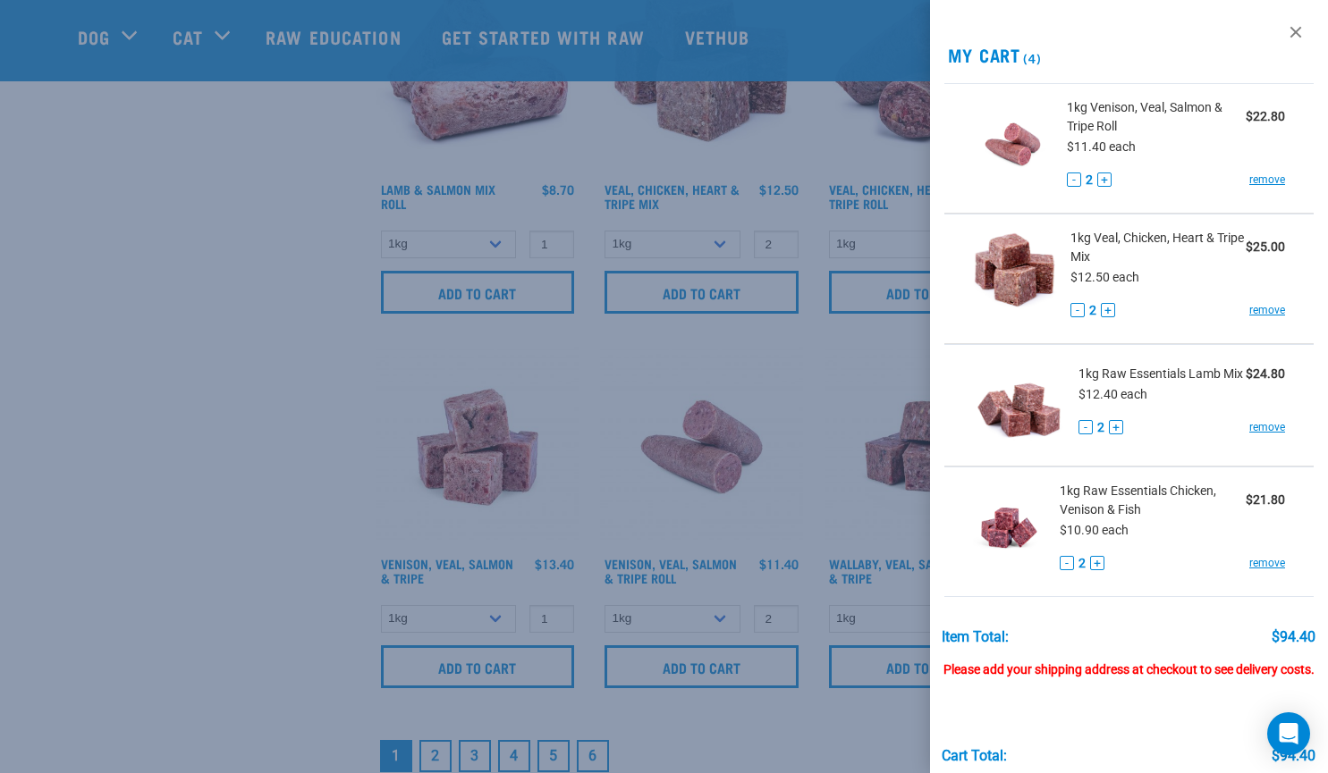
click at [135, 582] on div at bounding box center [664, 386] width 1328 height 773
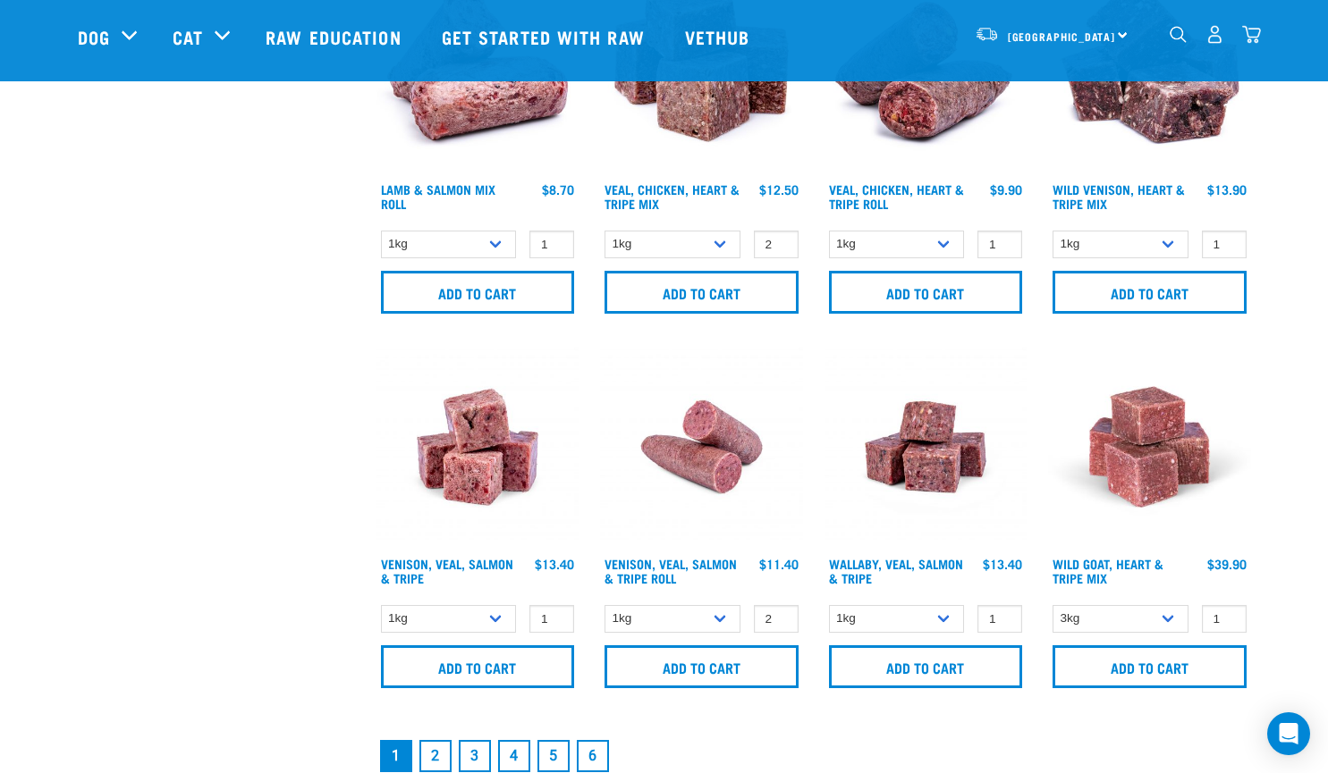
click at [1262, 34] on div "South Island North Island South Island Dog Shop All Dog Get Started Packs 8" at bounding box center [664, 37] width 1202 height 72
click at [1247, 38] on img "dropdown navigation" at bounding box center [1251, 34] width 19 height 19
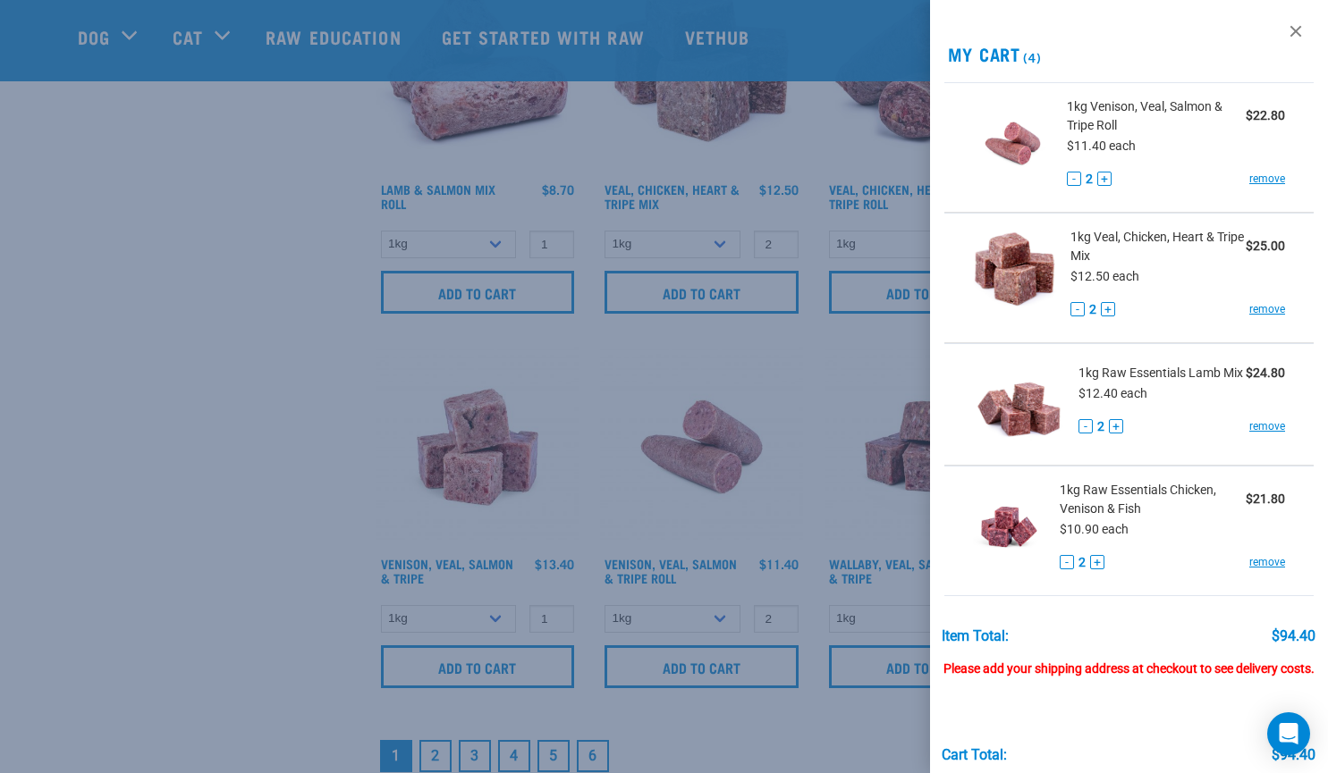
scroll to position [0, 0]
click at [1258, 181] on link "remove" at bounding box center [1267, 180] width 36 height 16
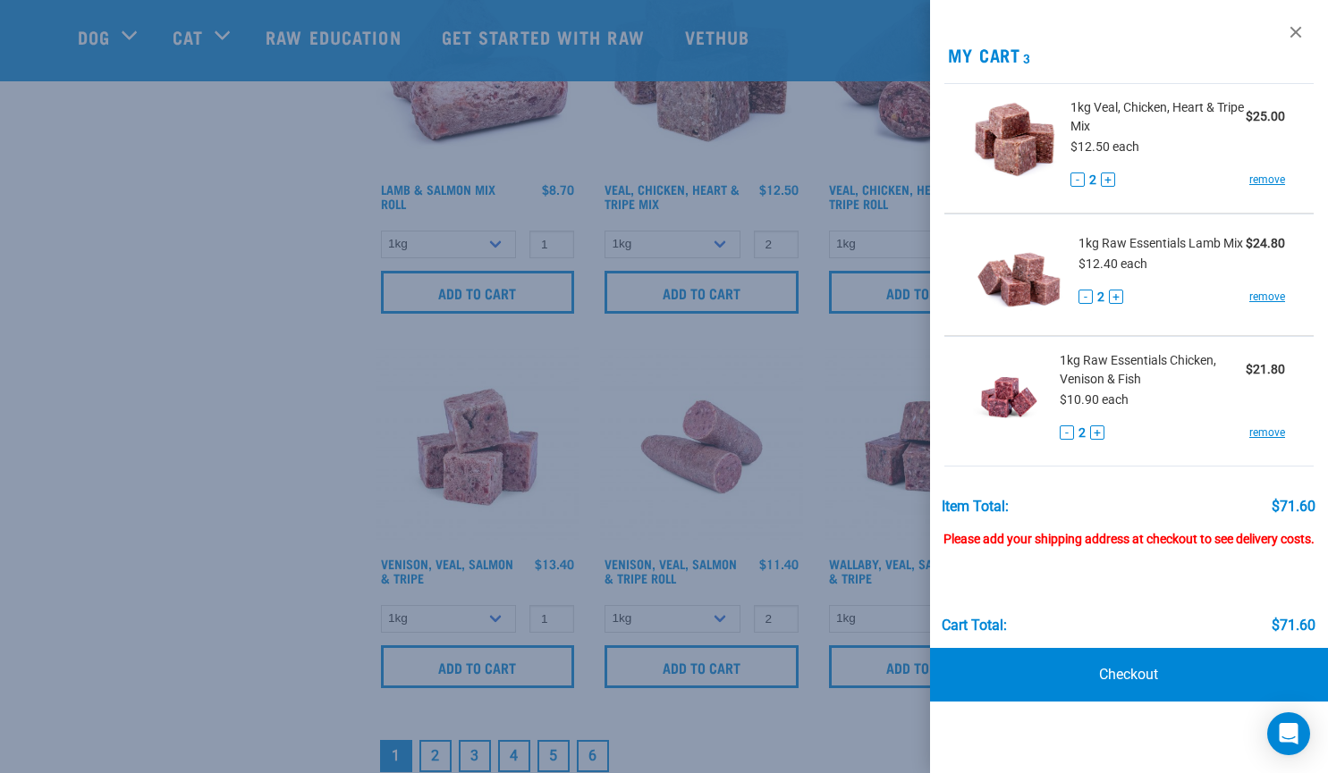
click at [116, 488] on div at bounding box center [664, 386] width 1328 height 773
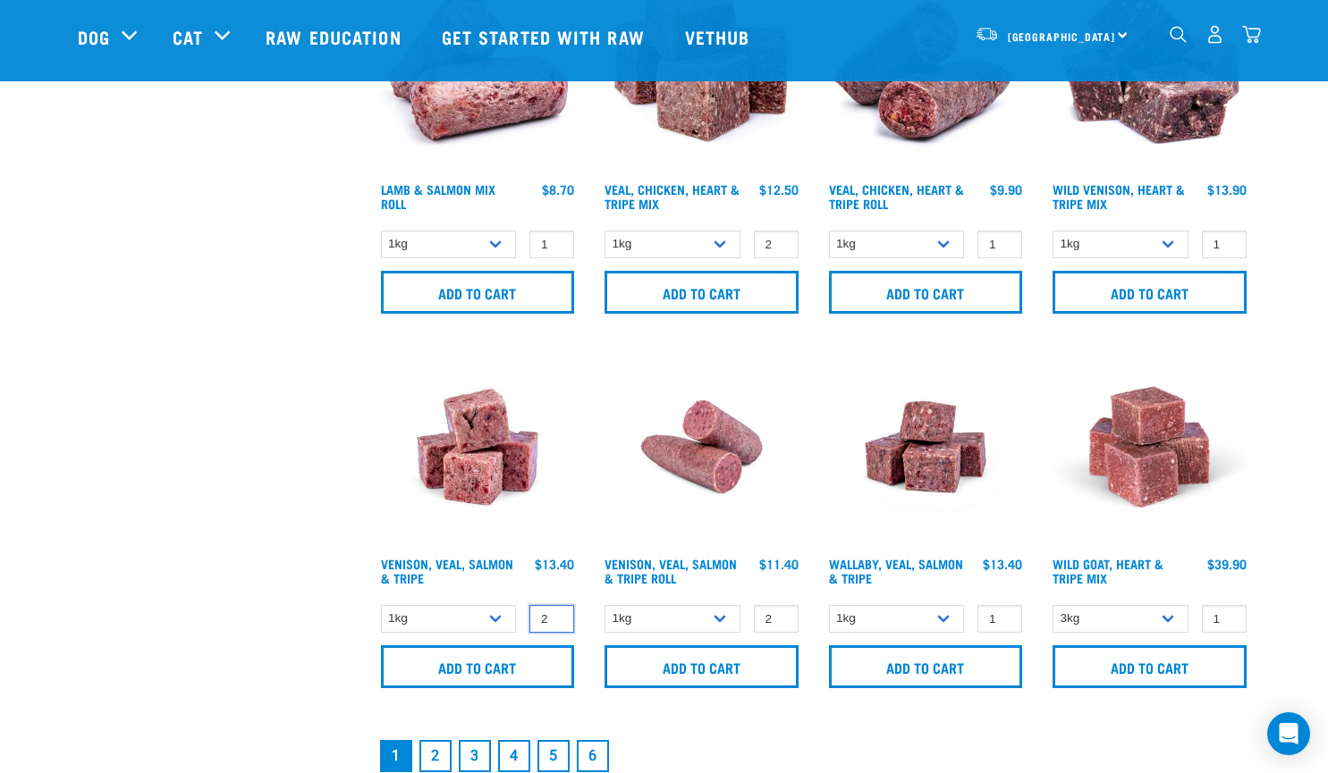
type input "2"
click at [556, 611] on input "2" at bounding box center [551, 619] width 45 height 28
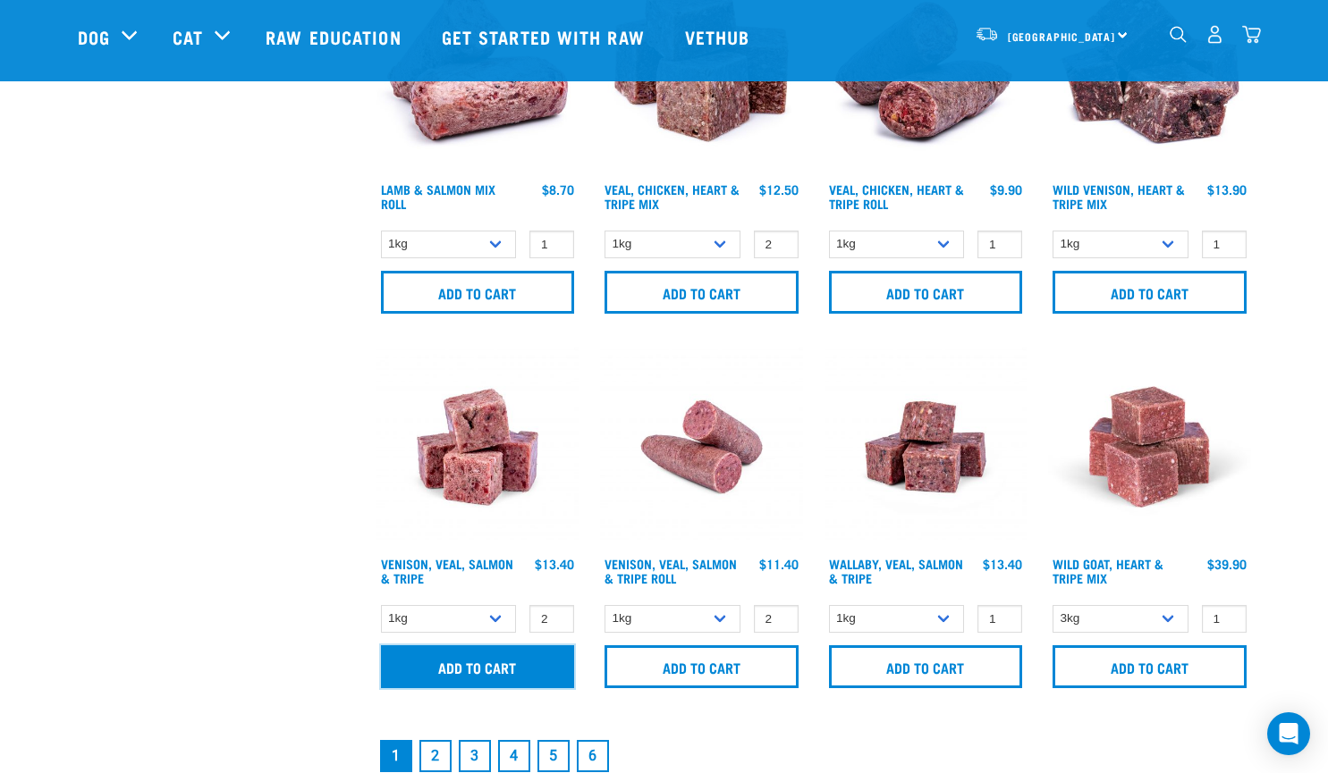
click at [506, 660] on input "Add to cart" at bounding box center [478, 667] width 194 height 43
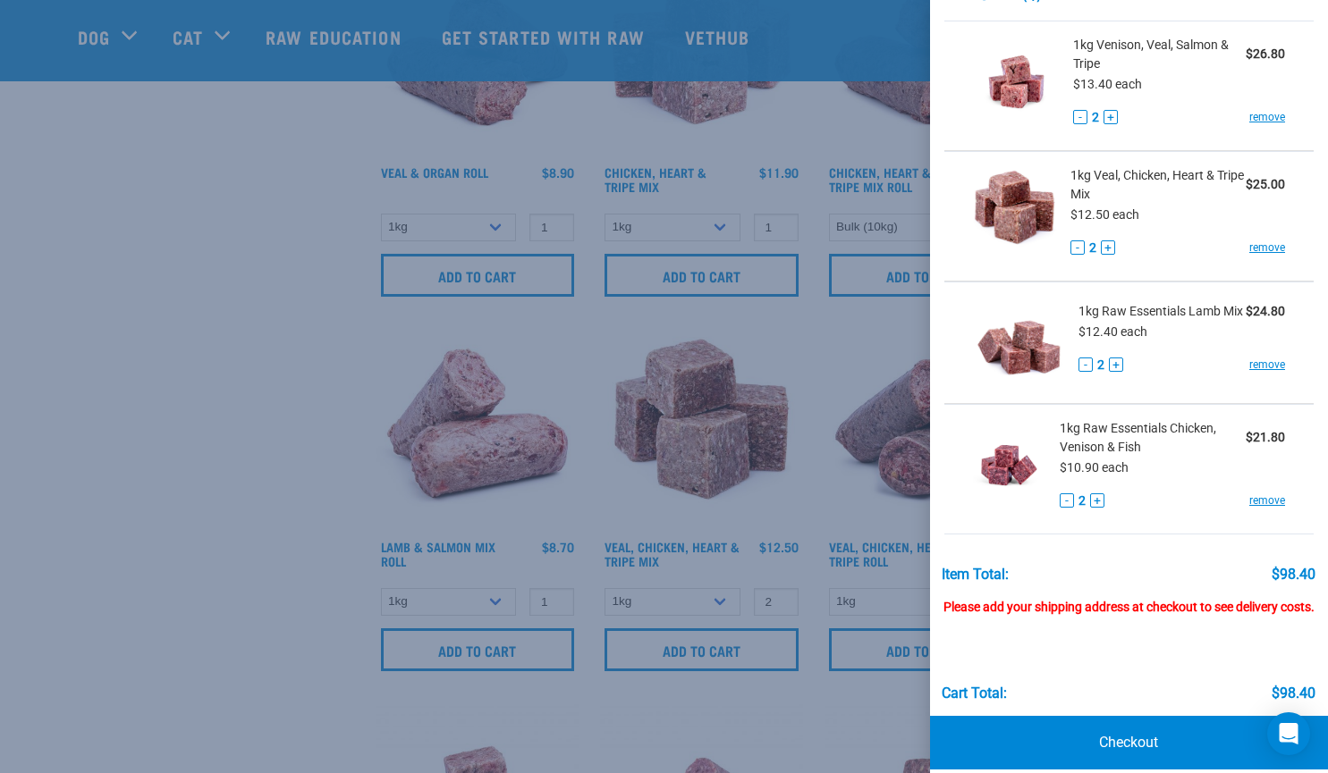
scroll to position [103, 0]
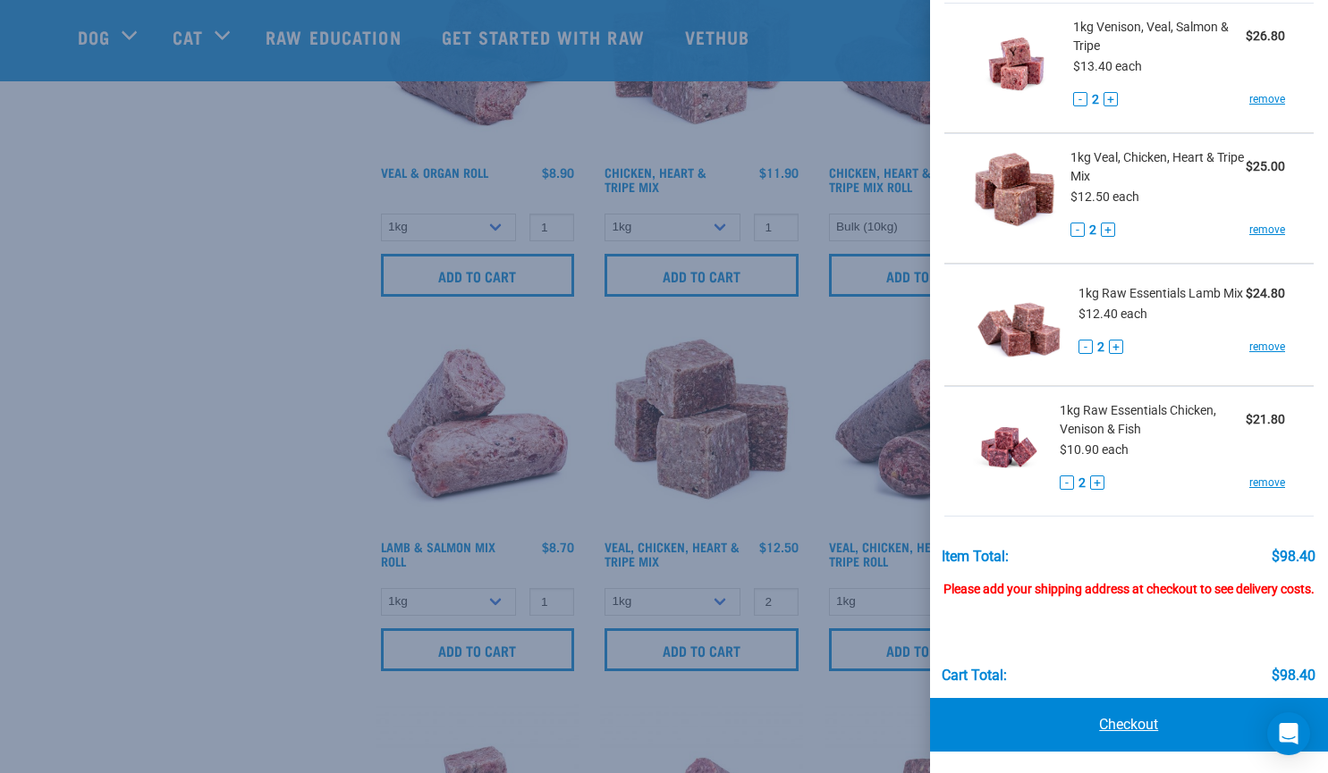
click at [1130, 723] on link "Checkout" at bounding box center [1129, 725] width 399 height 54
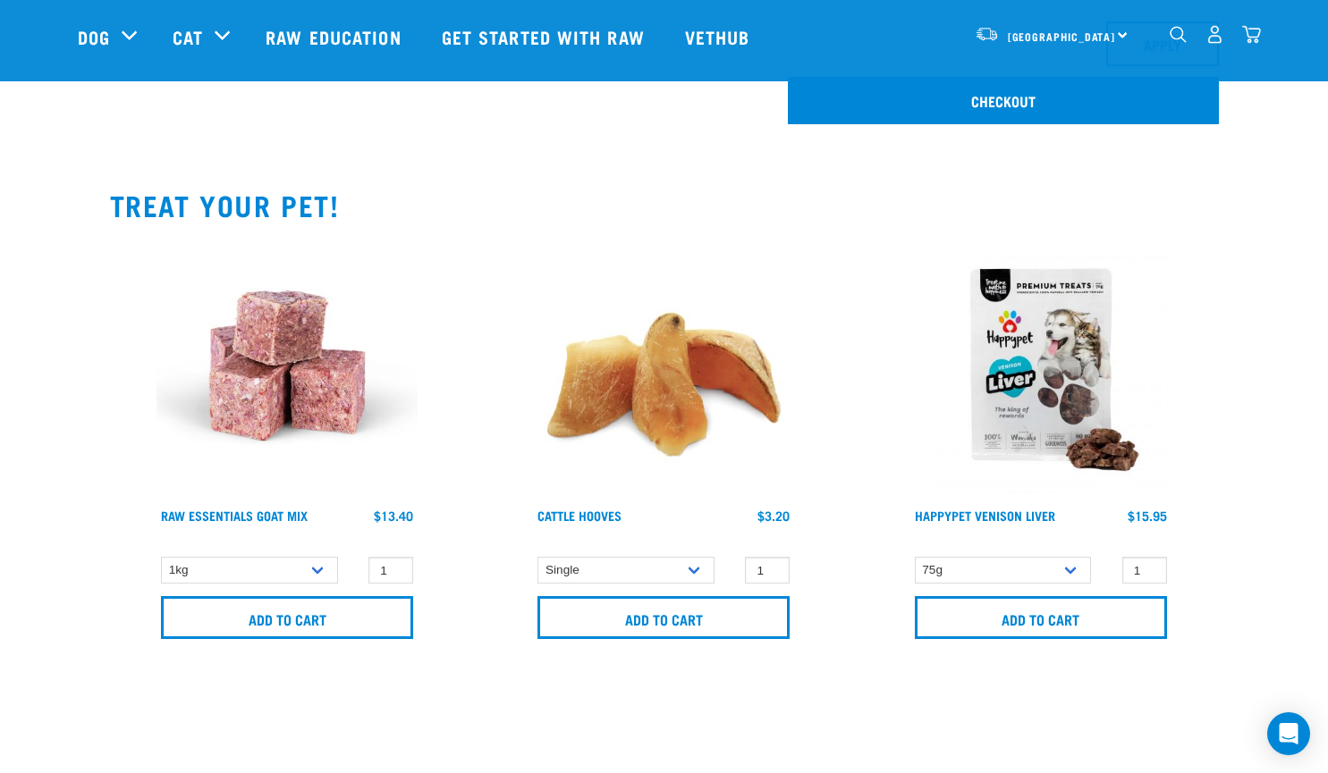
scroll to position [536, 0]
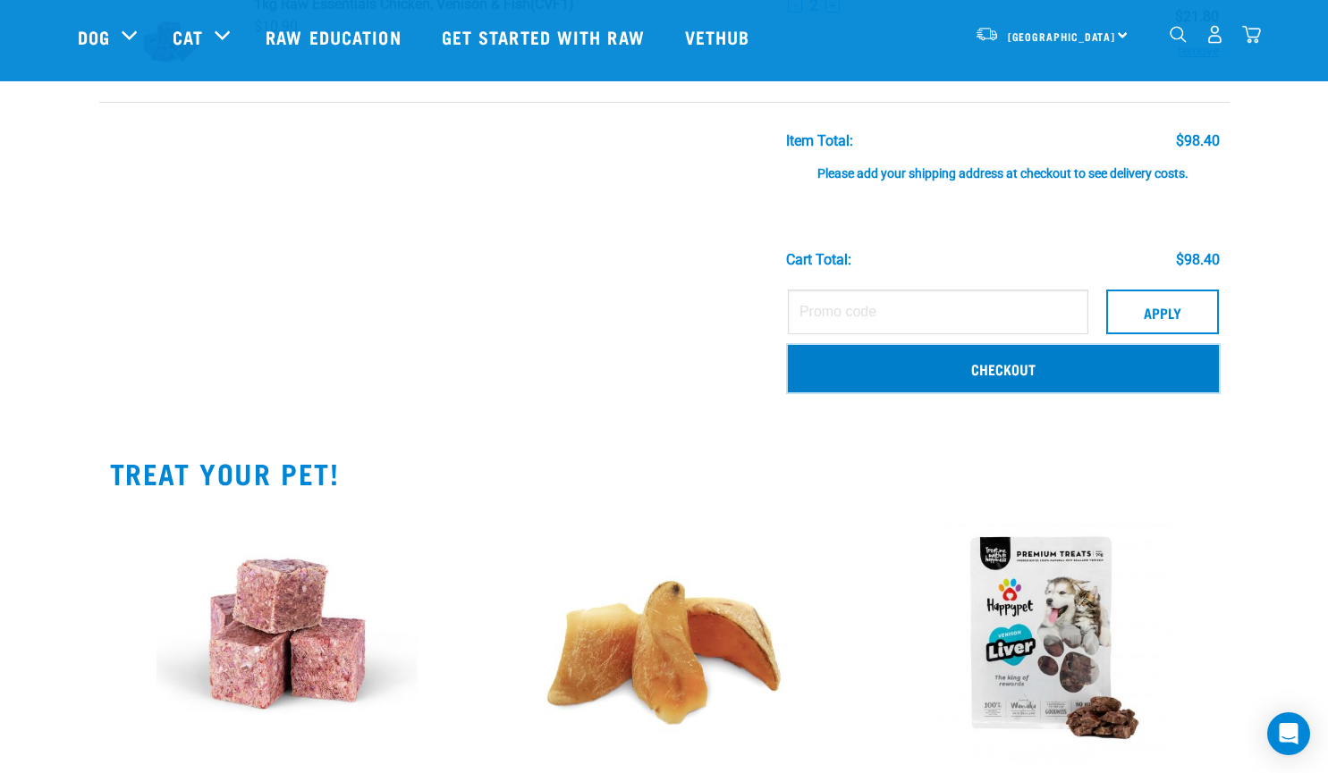
click at [1007, 372] on link "Checkout" at bounding box center [1003, 368] width 431 height 46
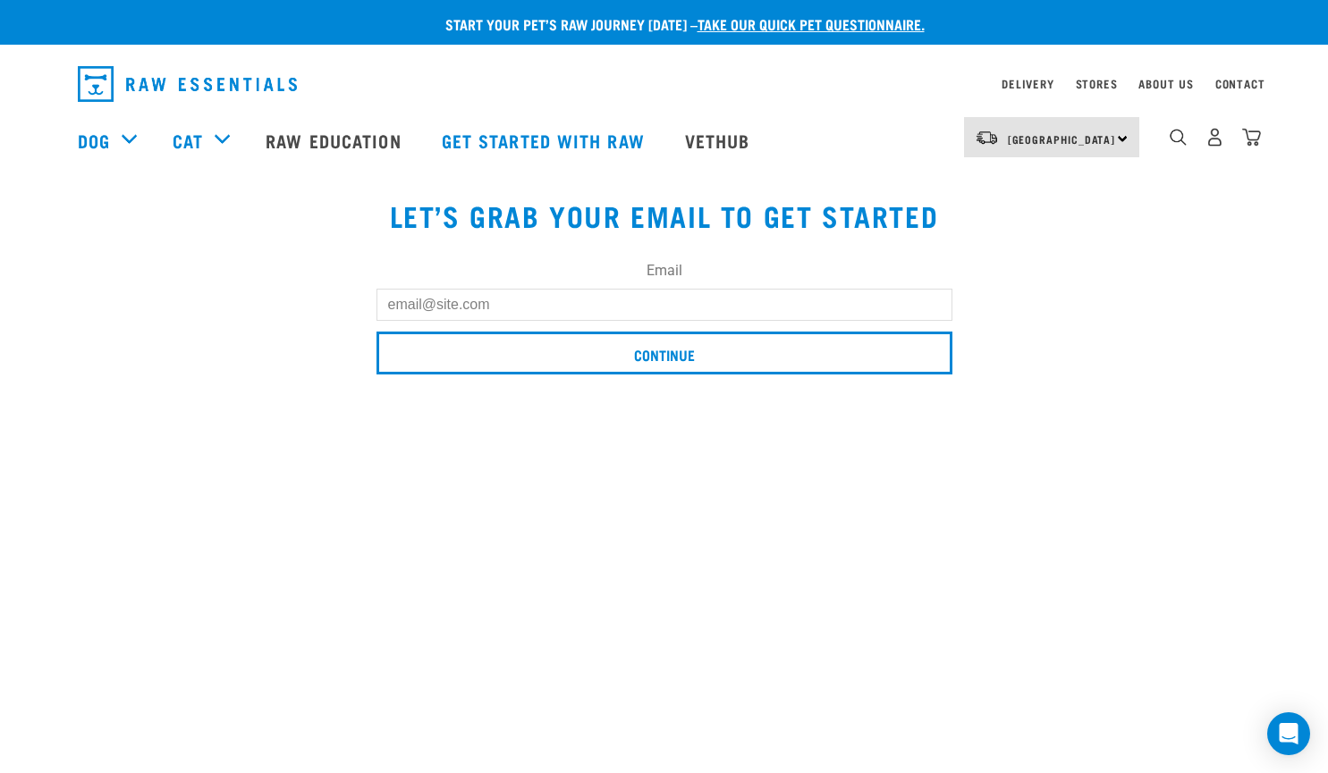
click at [421, 301] on input "Email" at bounding box center [664, 305] width 576 height 32
type input "[PERSON_NAME][EMAIL_ADDRESS][DOMAIN_NAME]"
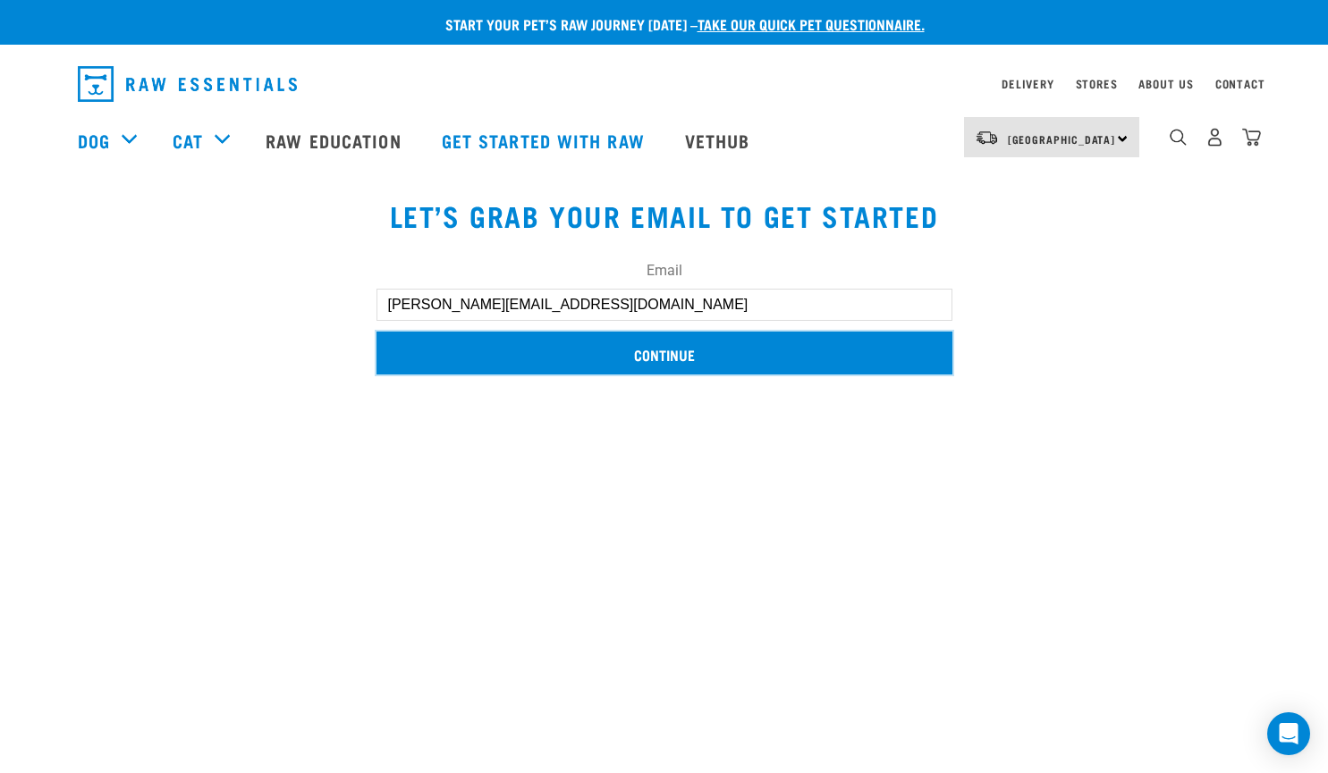
click at [637, 357] on input "Continue" at bounding box center [664, 353] width 576 height 43
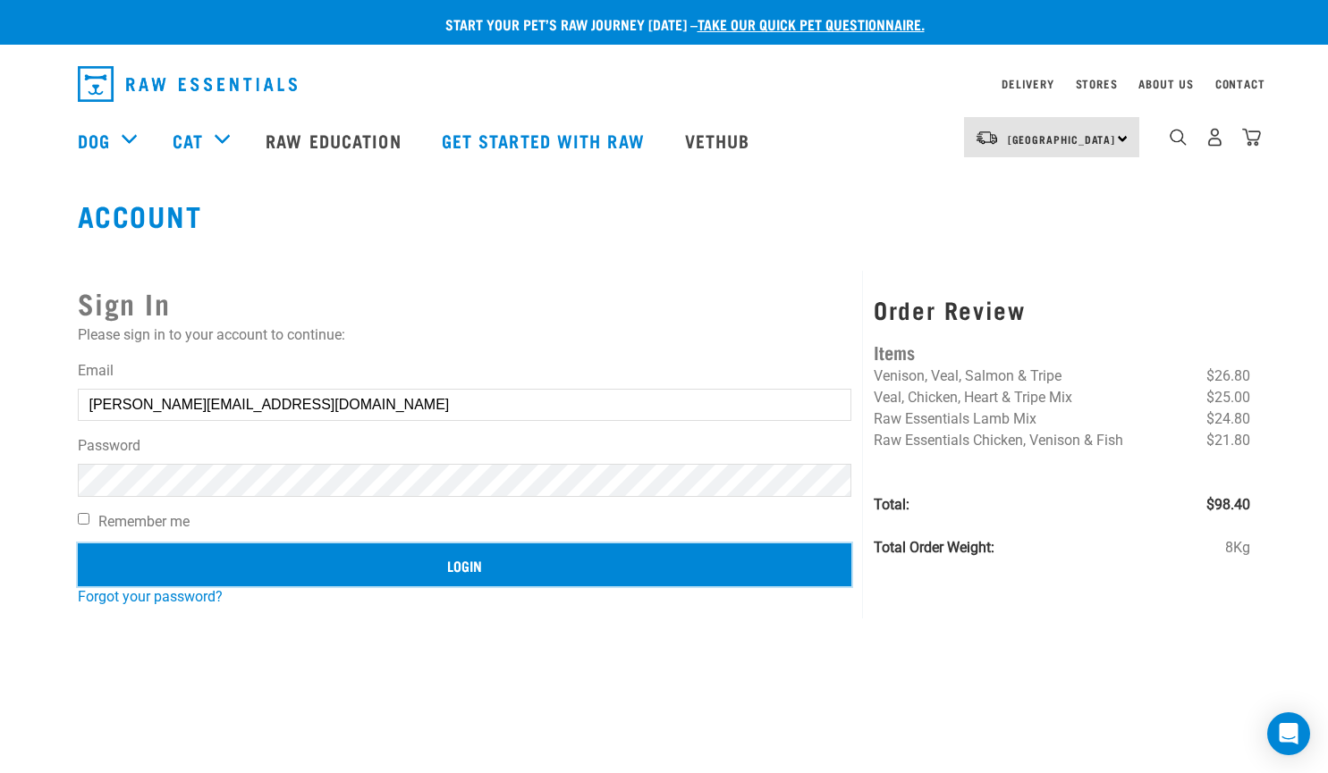
click at [472, 572] on input "Login" at bounding box center [465, 565] width 774 height 43
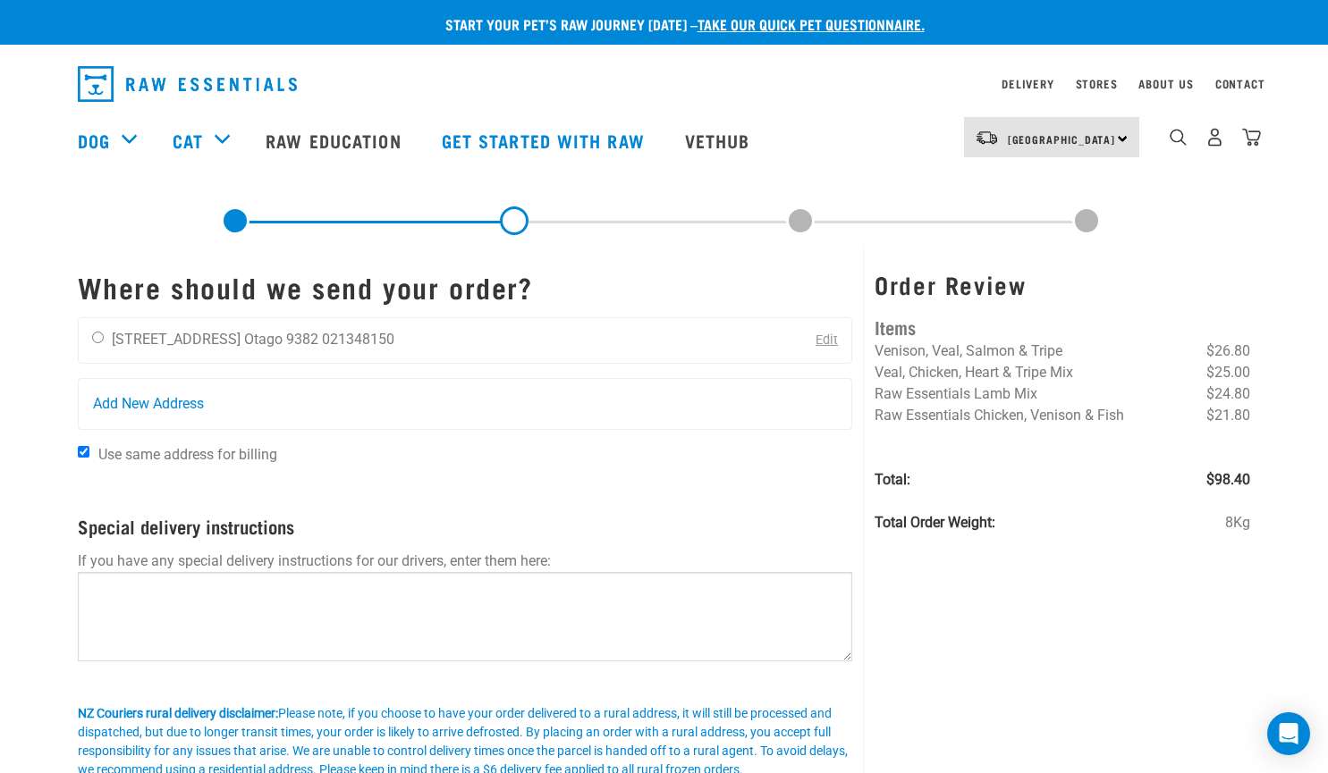
click at [828, 337] on link "Edit" at bounding box center [826, 340] width 22 height 15
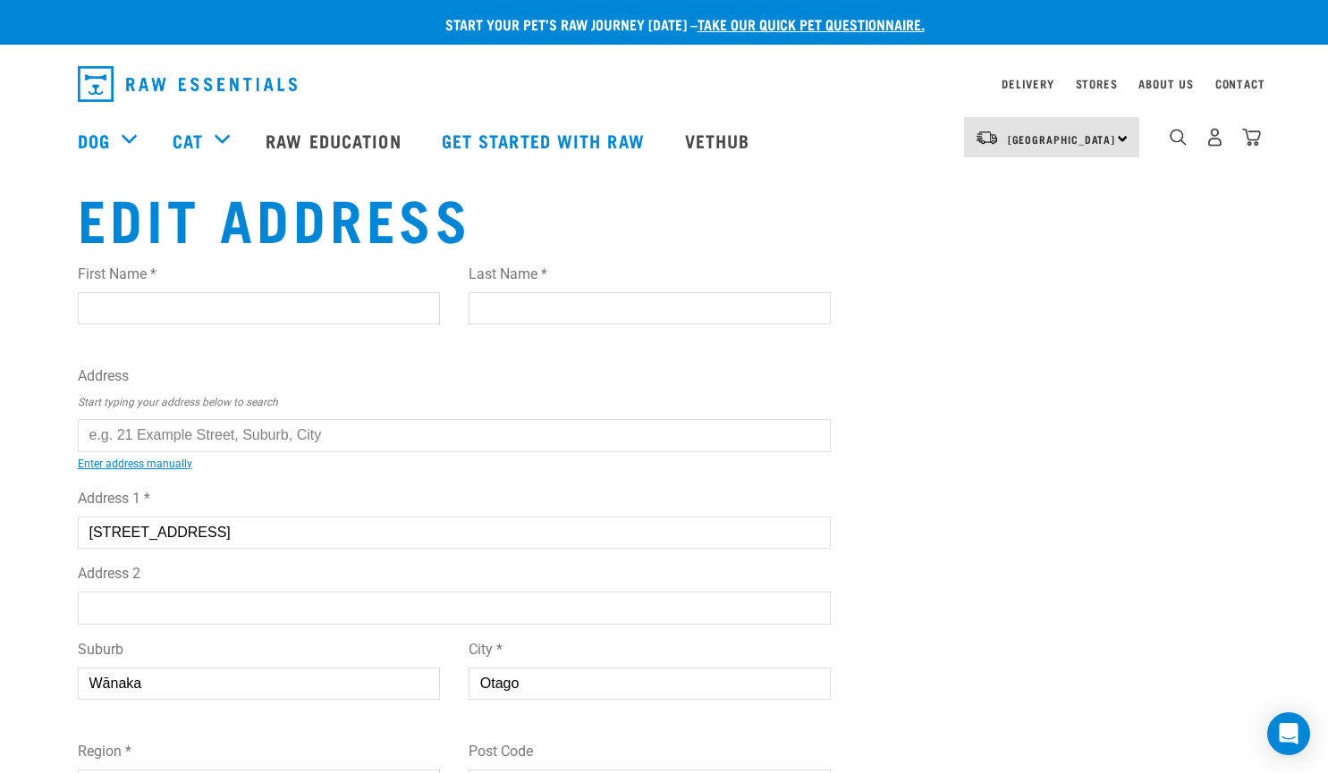
click at [101, 608] on input "Address 2" at bounding box center [455, 608] width 754 height 32
type input "[GEOGRAPHIC_DATA] Reception"
click at [114, 303] on input "First Name *" at bounding box center [259, 308] width 362 height 32
type input "Tony"
type input "Williams"
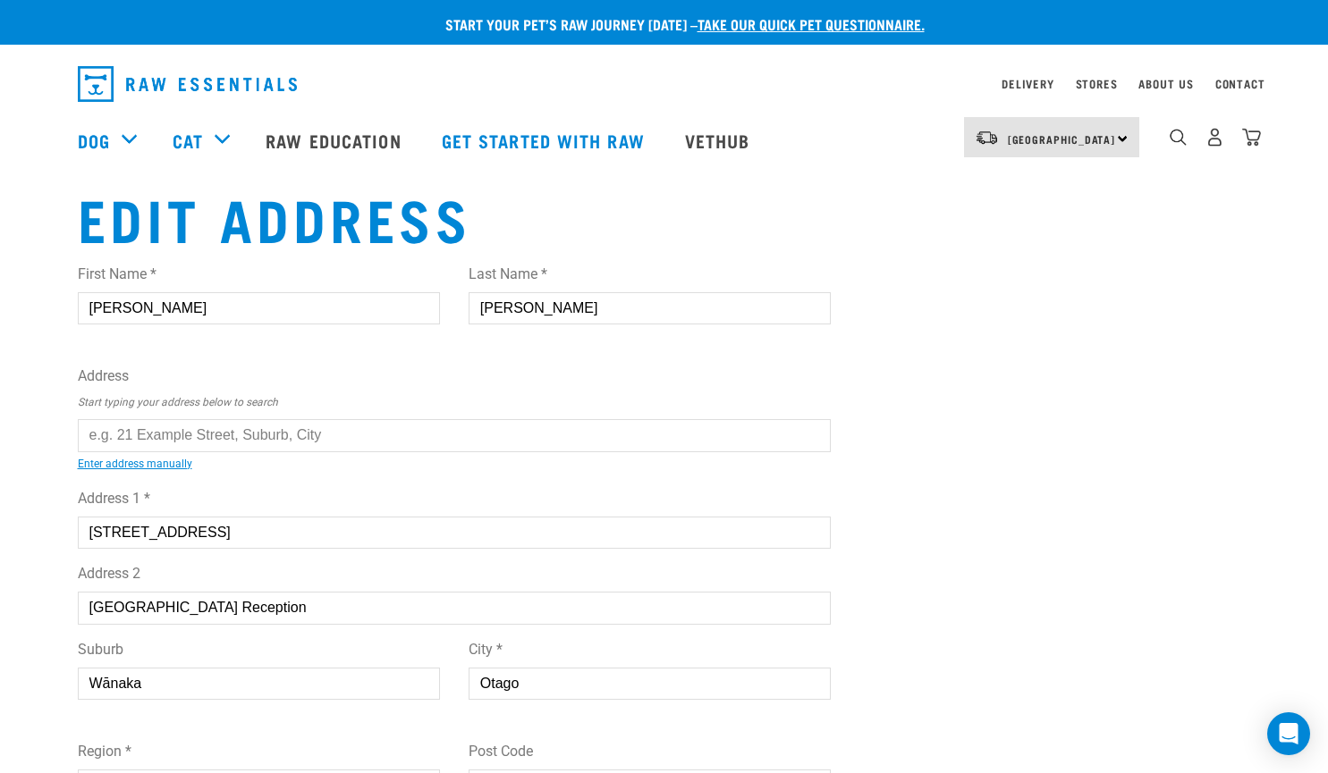
click at [936, 505] on div "Edit Address First Name * Tony Last Name * Williams Address Start typing your a…" at bounding box center [664, 669] width 1202 height 969
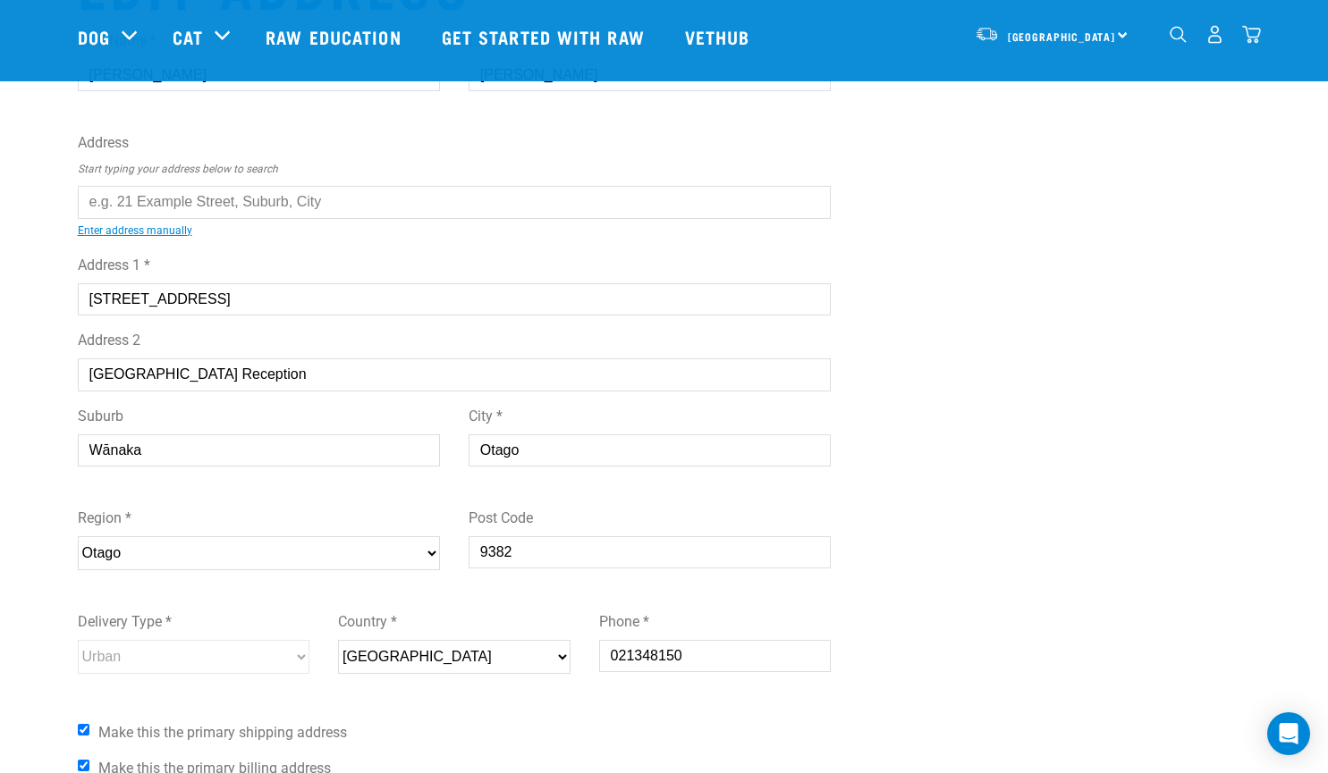
scroll to position [358, 0]
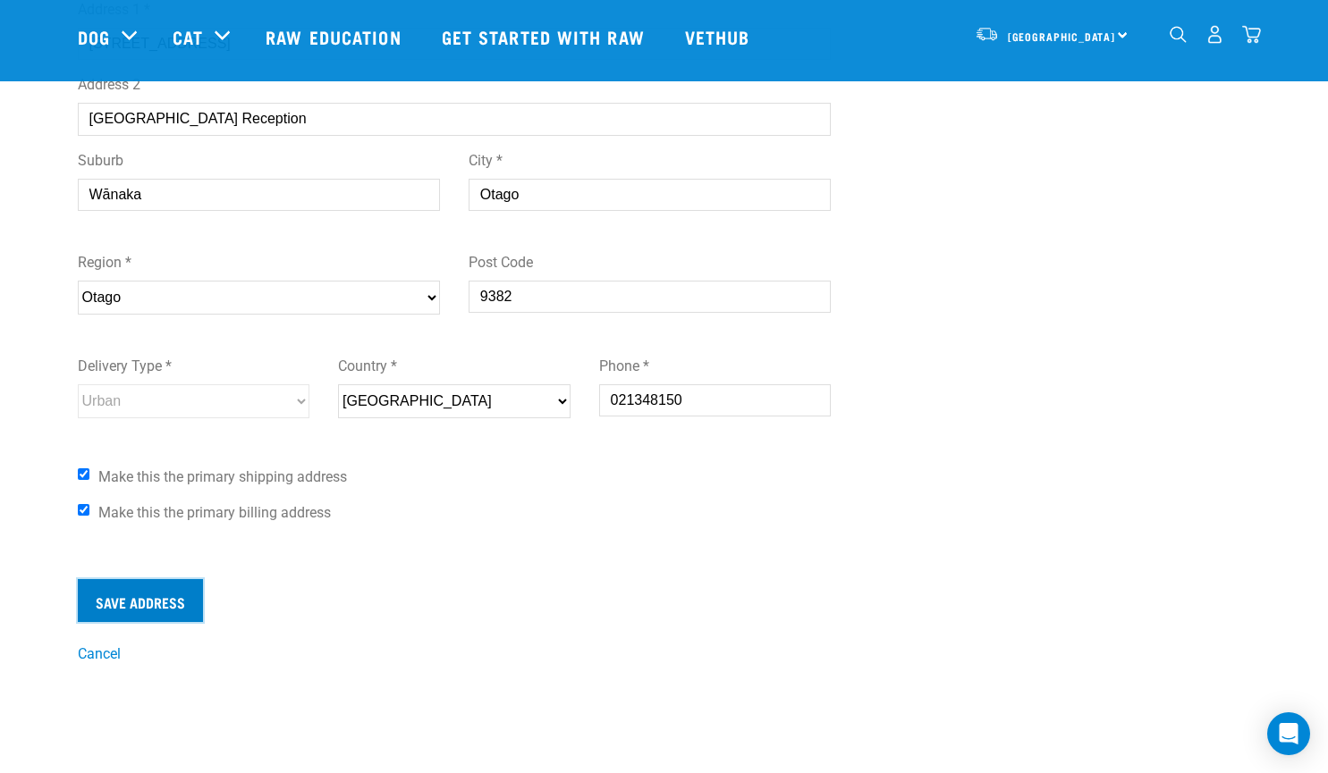
click at [165, 596] on input "Save Address" at bounding box center [140, 600] width 125 height 43
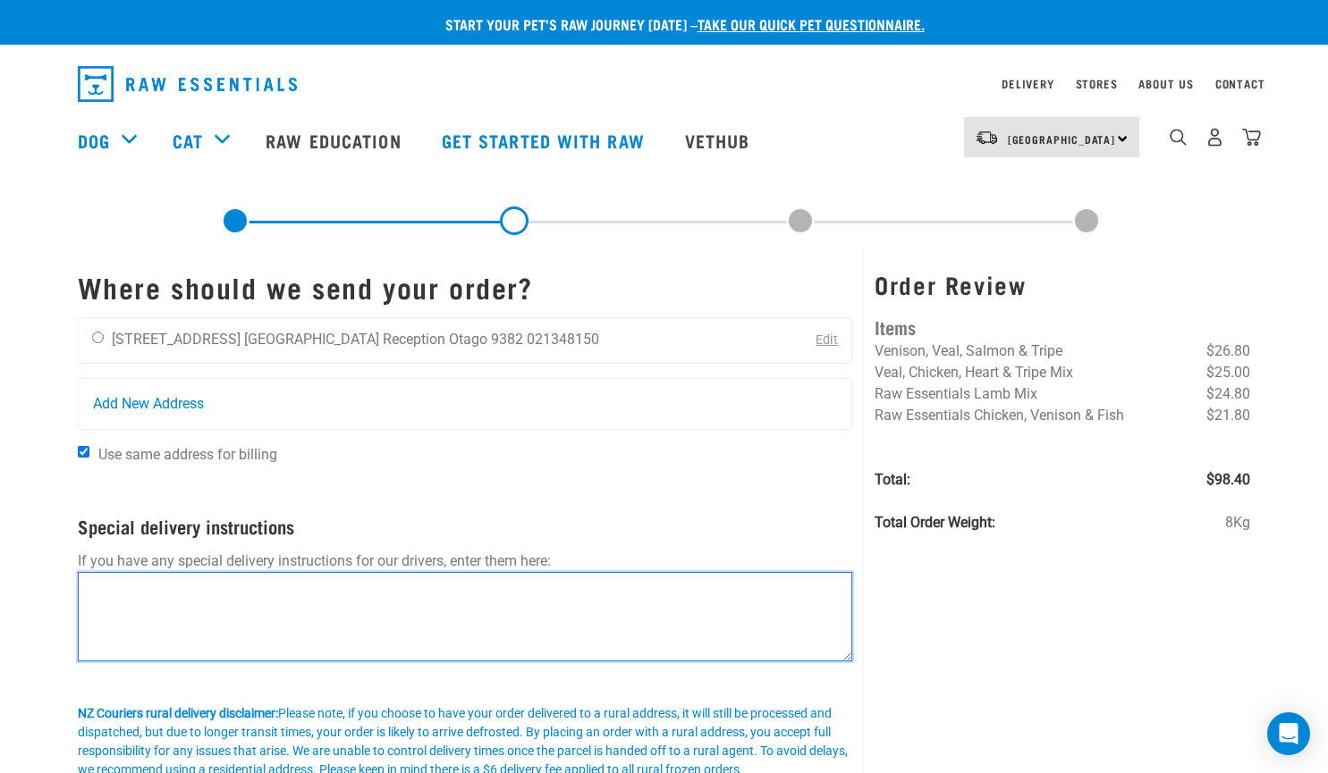
click at [150, 586] on textarea at bounding box center [465, 616] width 775 height 89
click at [367, 592] on textarea "Please deliver to [GEOGRAPHIC_DATA] reception" at bounding box center [465, 616] width 775 height 89
click at [96, 629] on textarea "Please deliver to [GEOGRAPHIC_DATA] reception advise to putr in [GEOGRAPHIC_DAT…" at bounding box center [465, 616] width 775 height 89
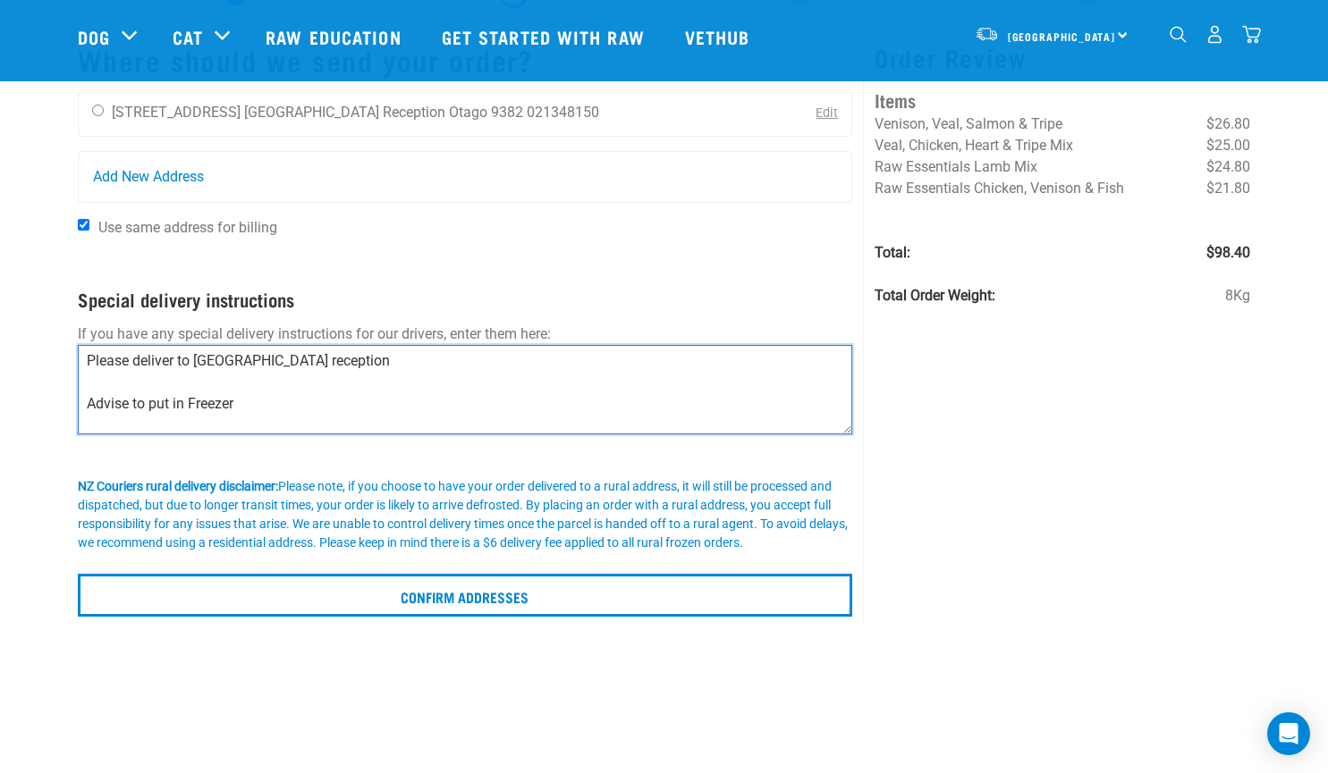
scroll to position [89, 0]
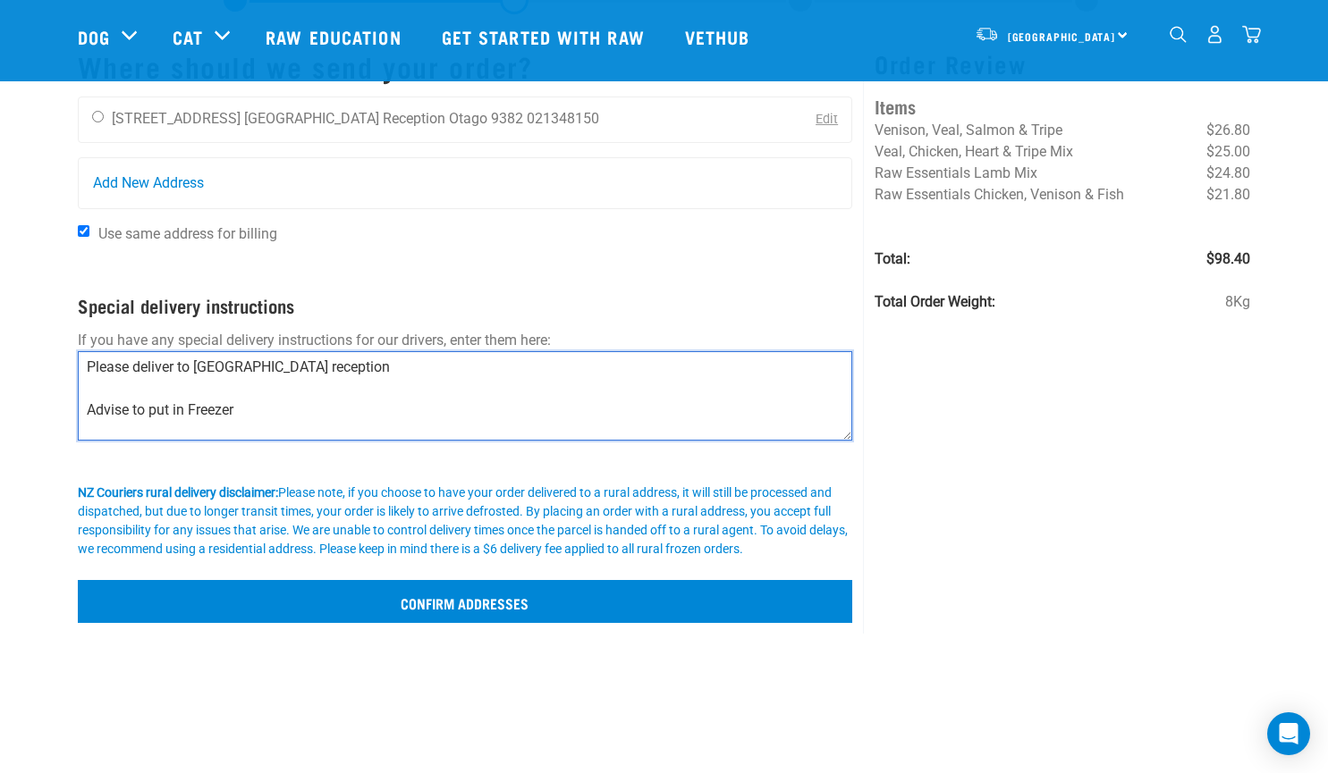
type textarea "Please deliver to [GEOGRAPHIC_DATA] reception Advise to put in Freezer"
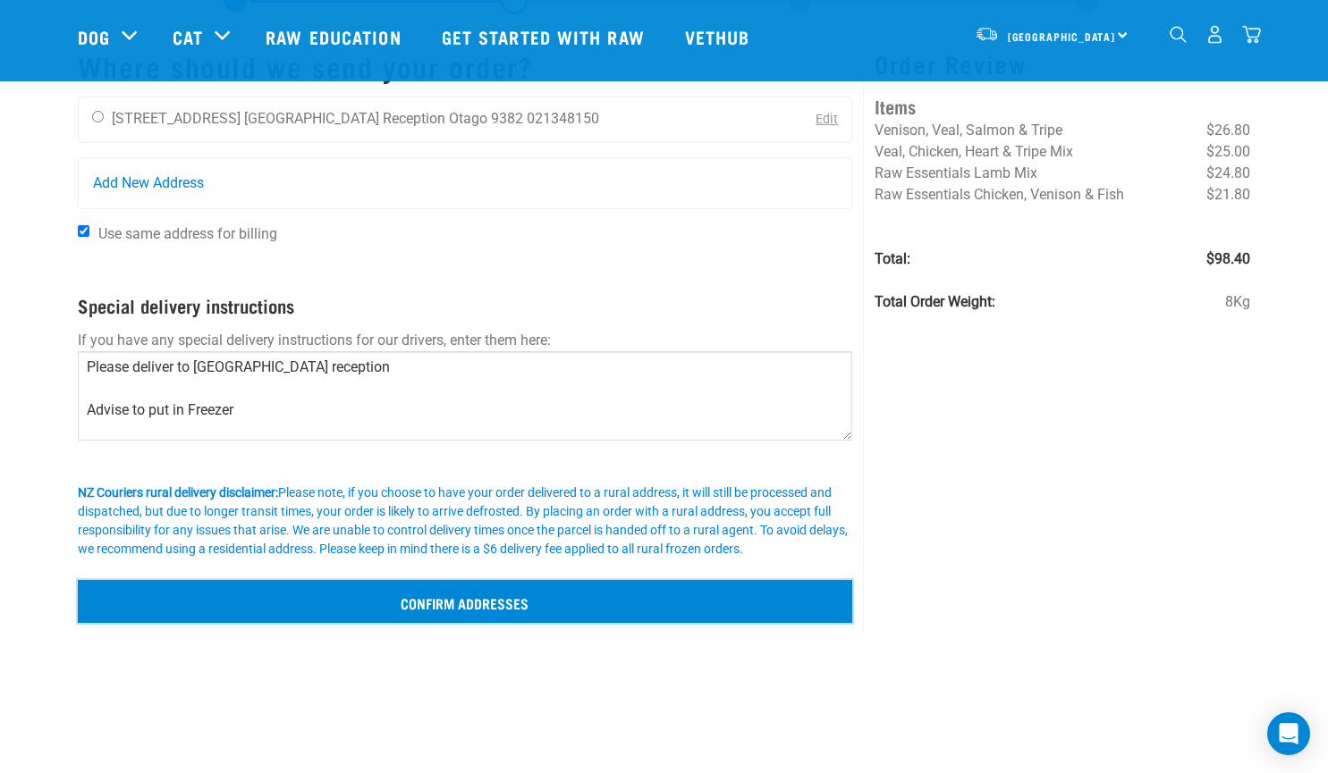
click at [480, 604] on input "Confirm addresses" at bounding box center [465, 601] width 775 height 43
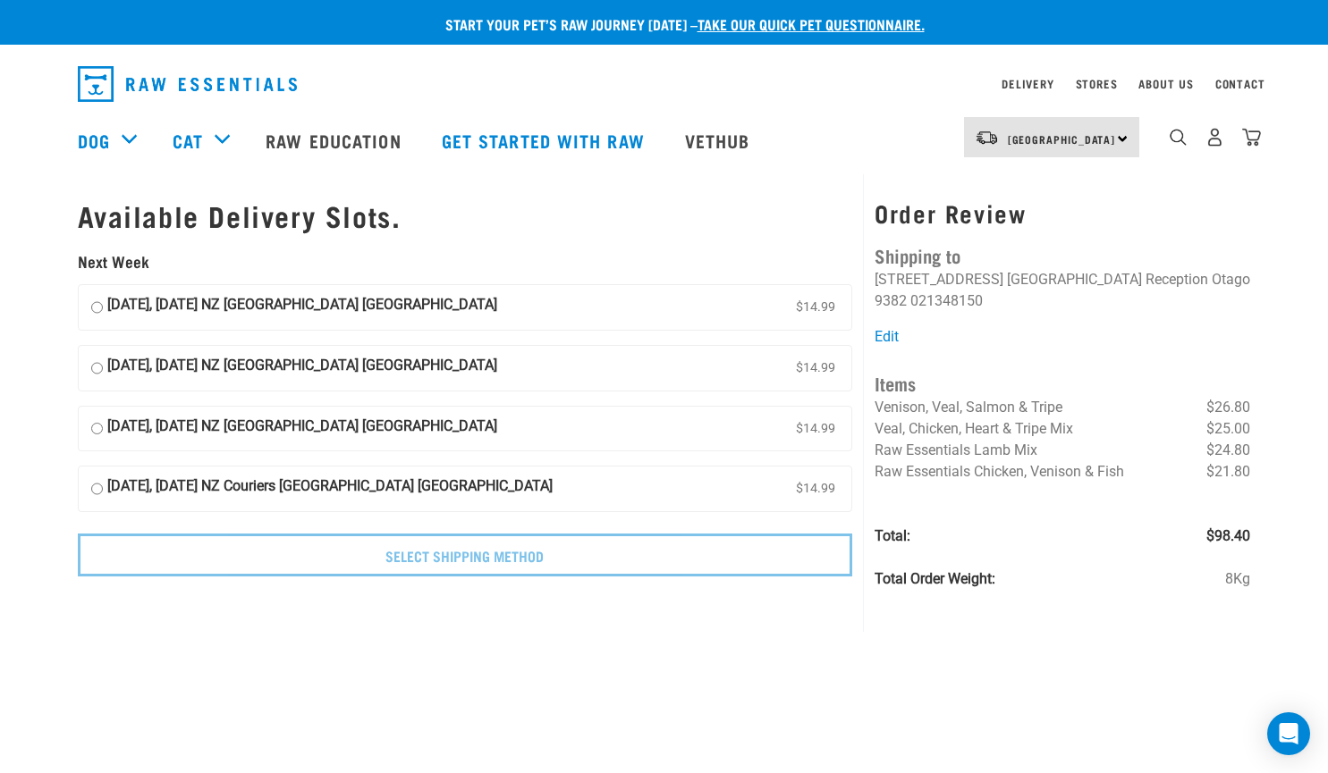
click at [99, 305] on input "[DATE], [DATE] NZ [GEOGRAPHIC_DATA] [GEOGRAPHIC_DATA] $14.99" at bounding box center [97, 307] width 12 height 27
radio input "true"
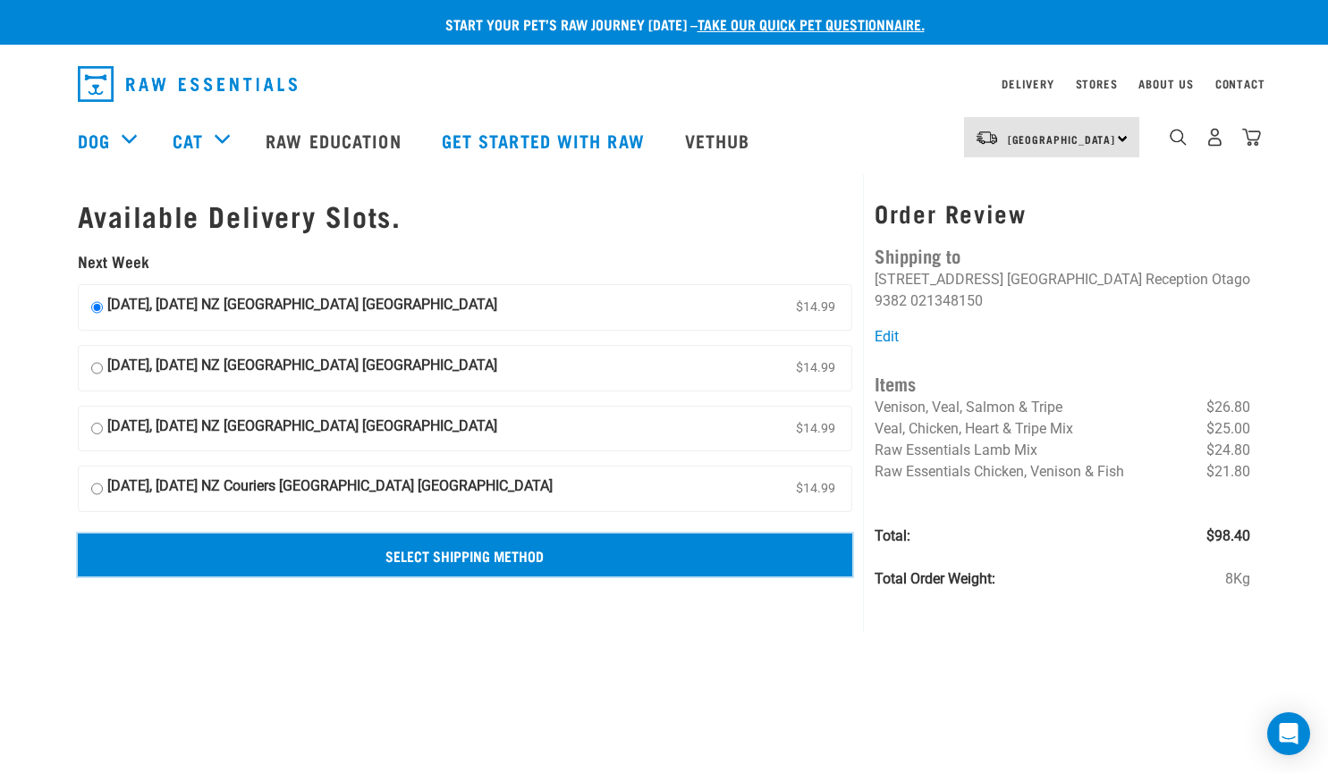
click at [460, 555] on input "Select Shipping Method" at bounding box center [465, 555] width 775 height 43
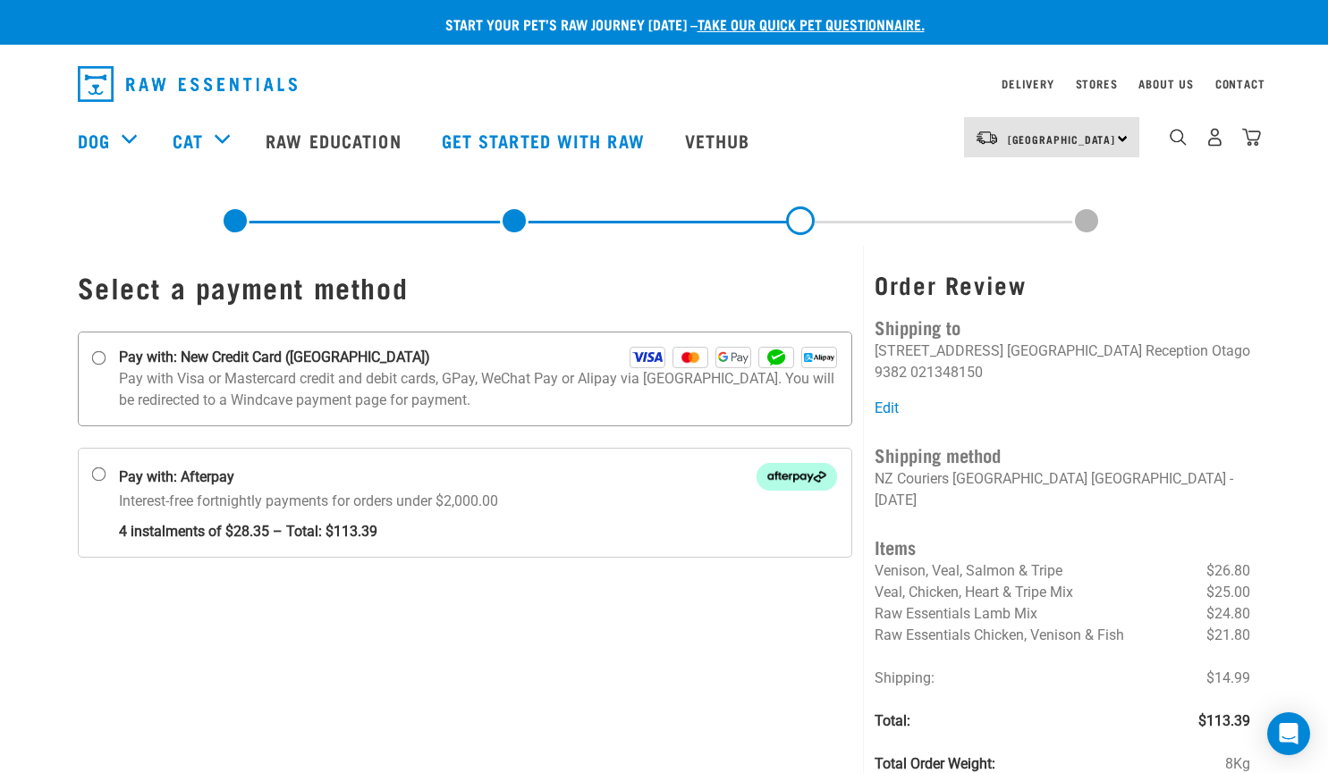
click at [100, 355] on input "Pay with: New Credit Card (Windcave)" at bounding box center [98, 358] width 14 height 14
radio input "true"
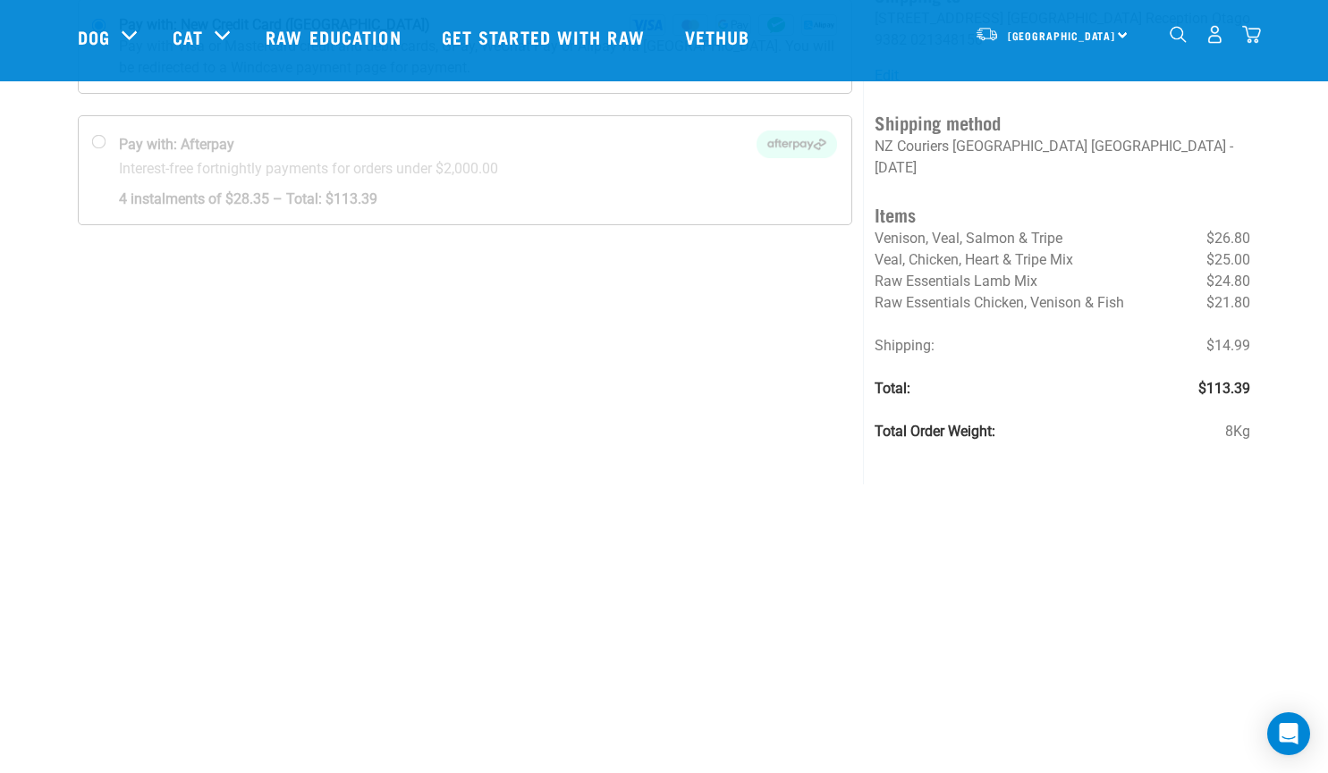
scroll to position [268, 0]
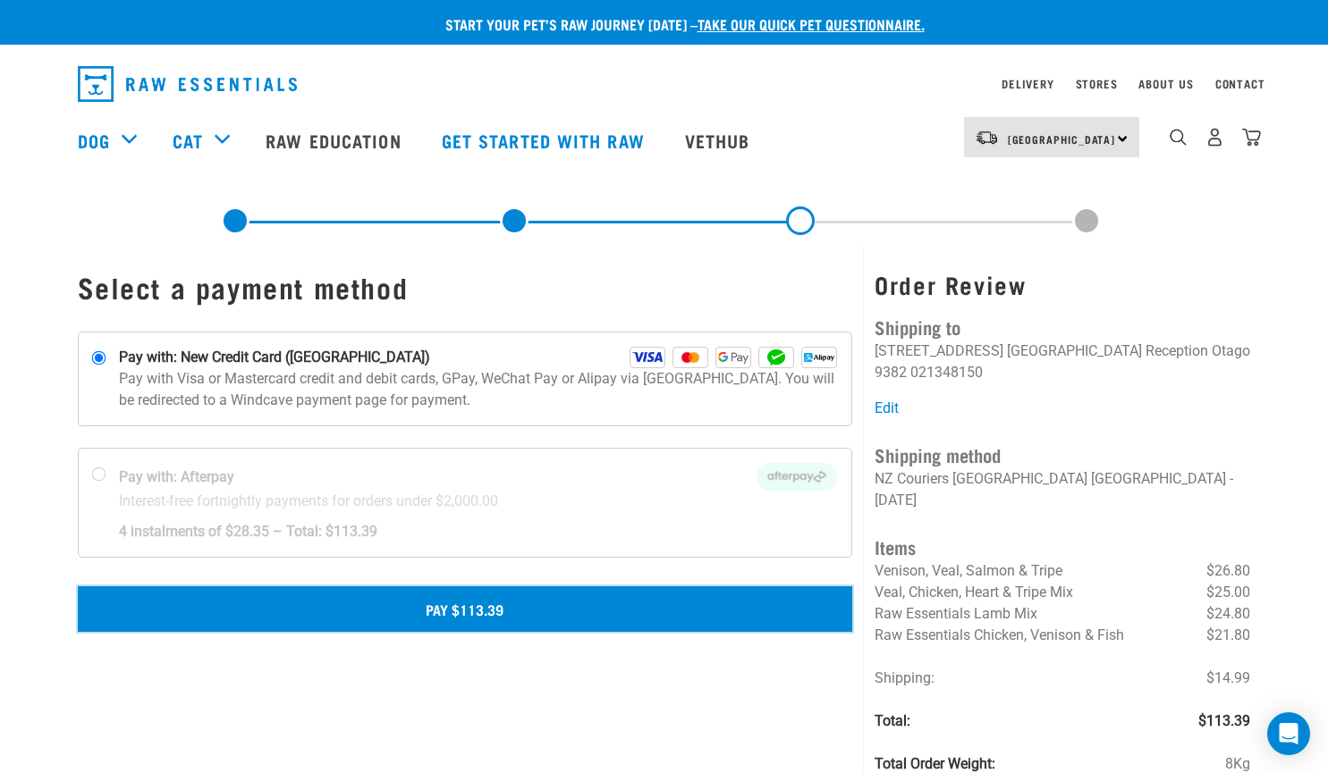
click at [489, 612] on button "Pay $113.39" at bounding box center [465, 609] width 775 height 45
